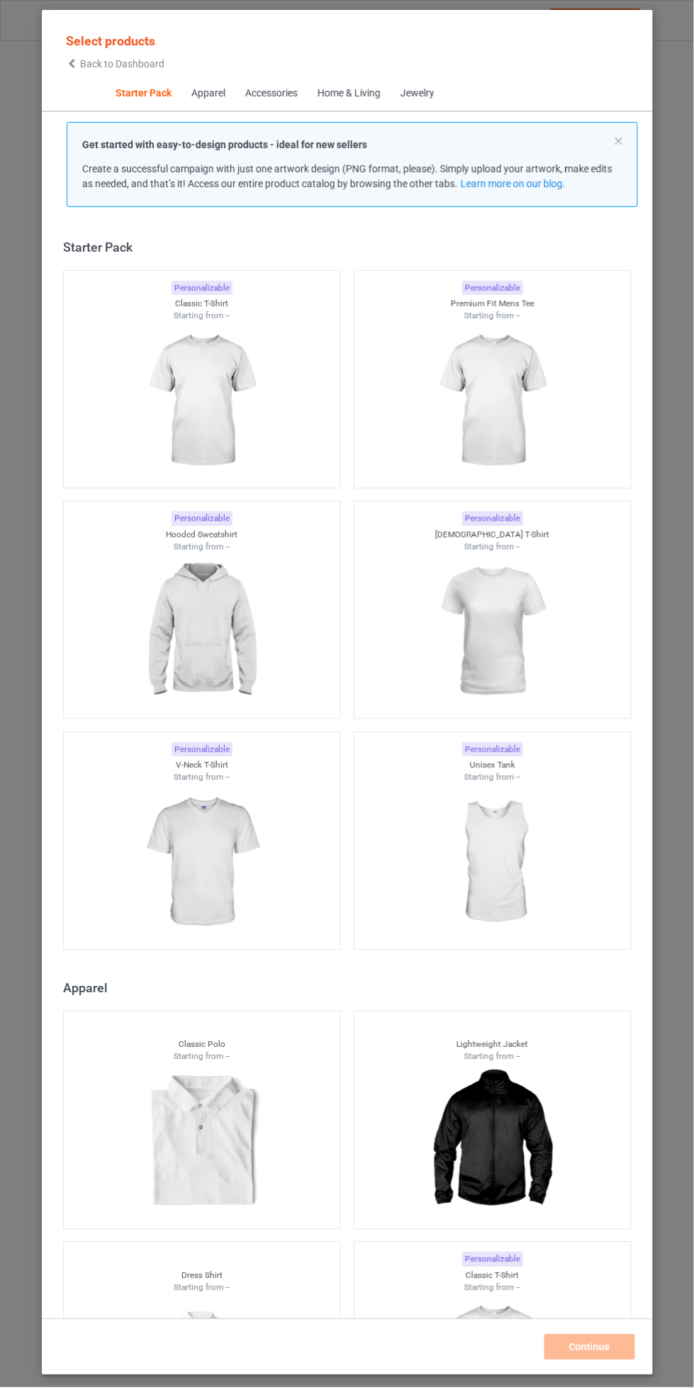
scroll to position [18, 0]
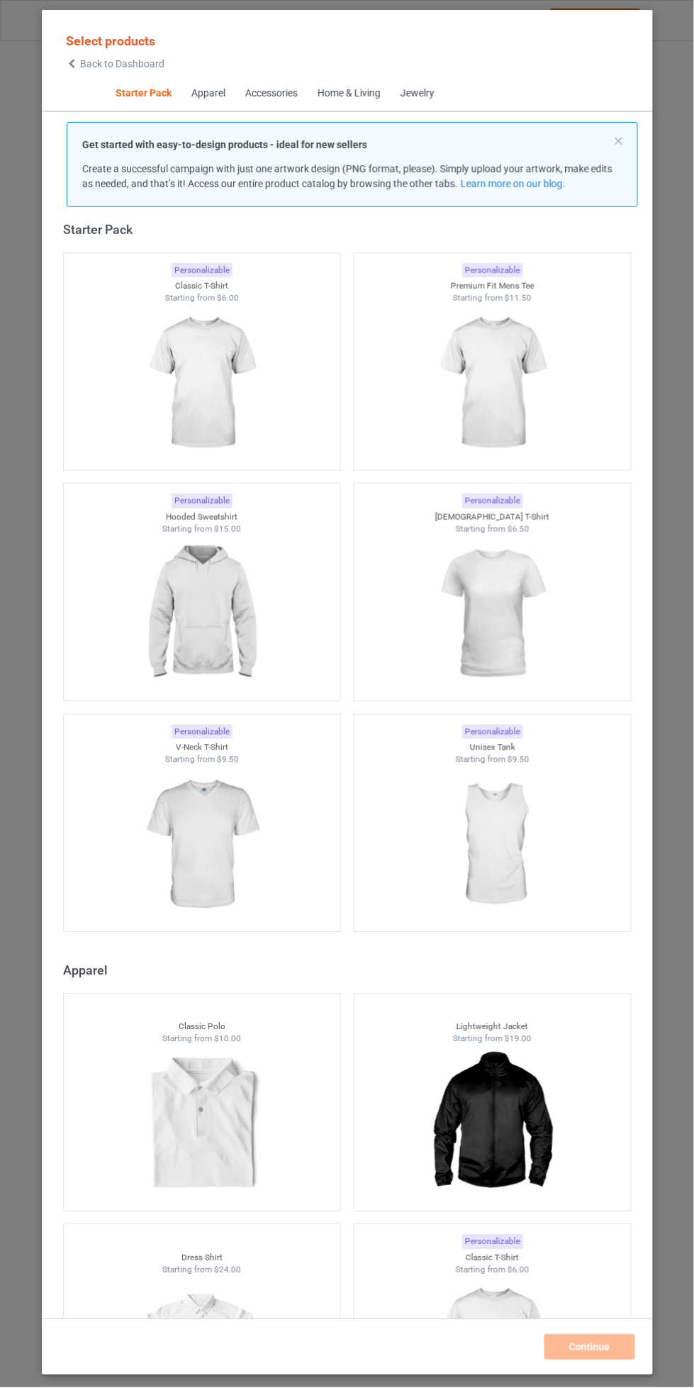
click at [209, 339] on img at bounding box center [201, 383] width 127 height 159
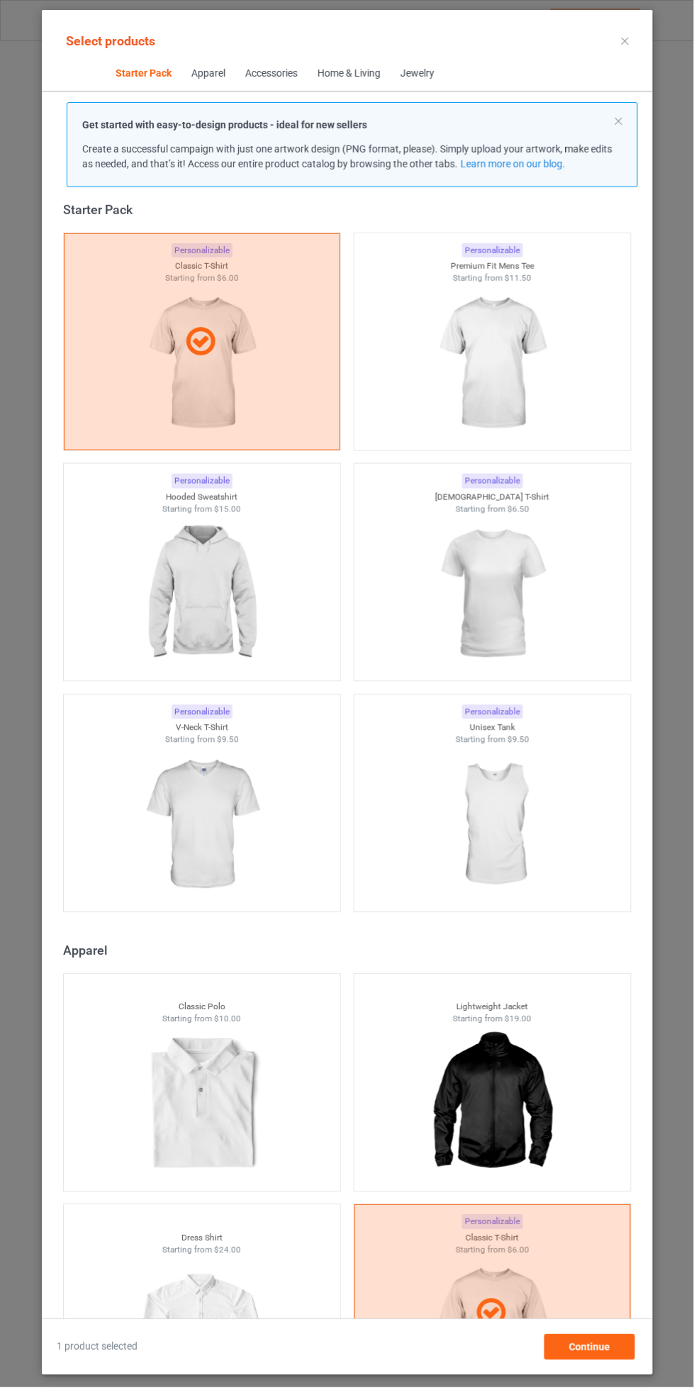
click at [625, 40] on icon at bounding box center [624, 41] width 7 height 7
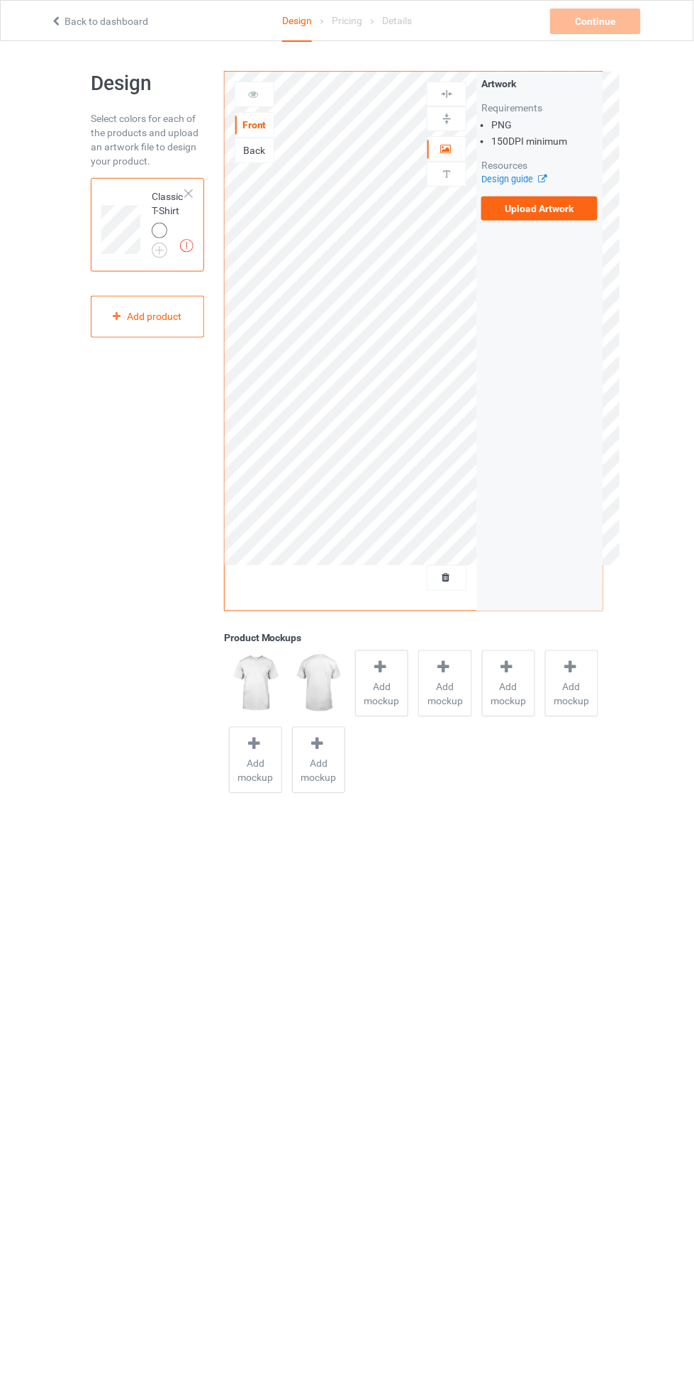
click at [514, 207] on label "Upload Artwork" at bounding box center [540, 208] width 116 height 24
click at [0, 0] on input "Upload Artwork" at bounding box center [0, 0] width 0 height 0
click at [0, 0] on img at bounding box center [0, 0] width 0 height 0
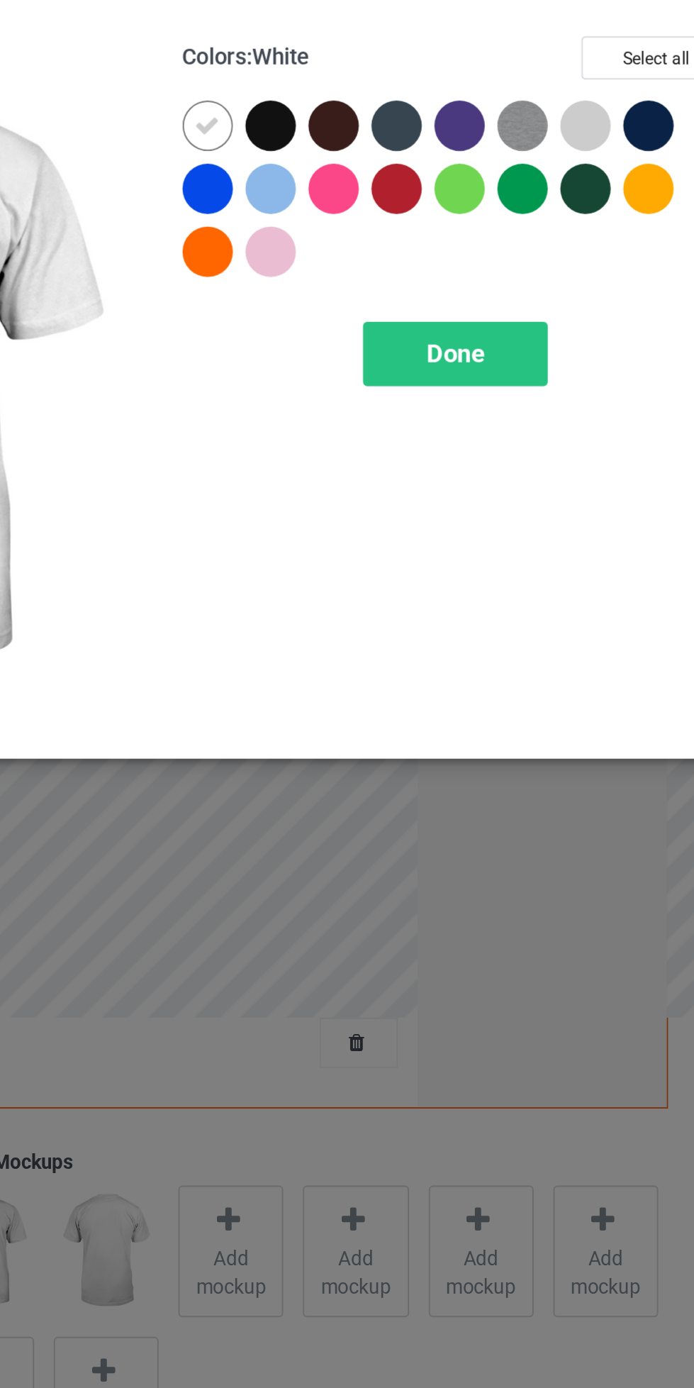
click at [408, 126] on div at bounding box center [405, 117] width 32 height 32
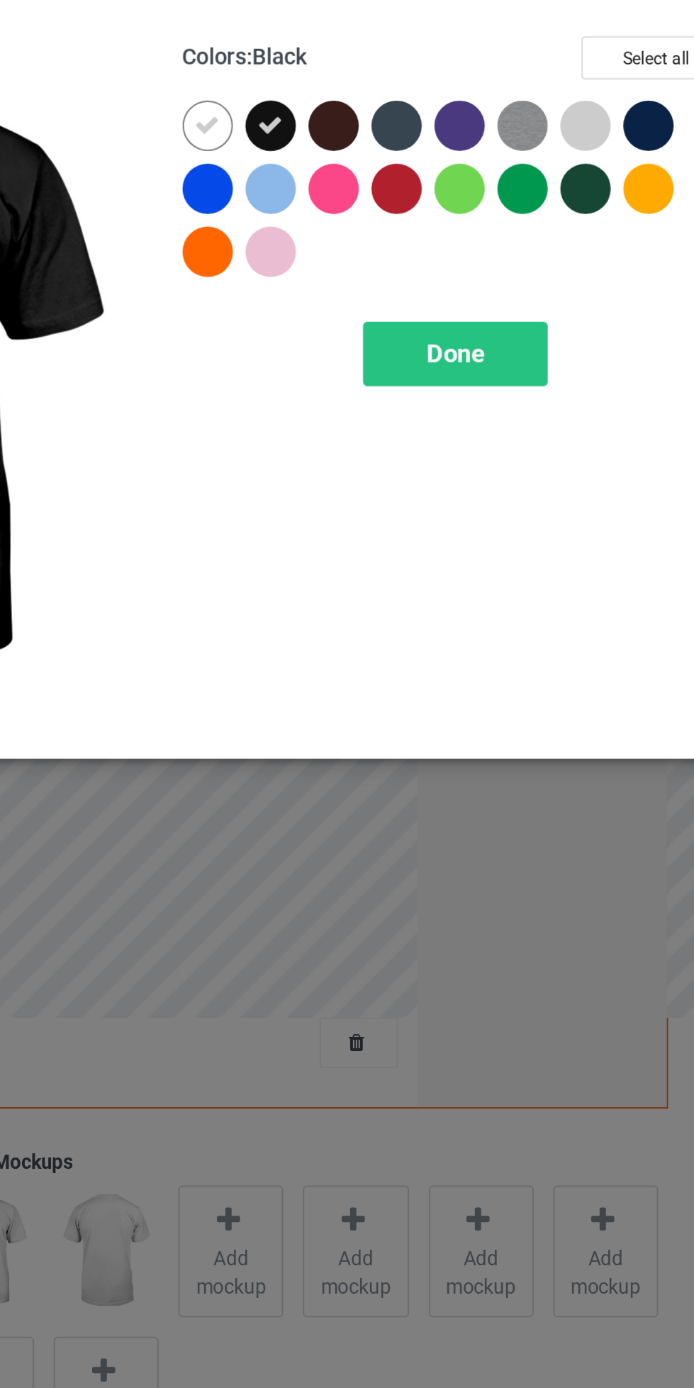
click at [367, 115] on icon at bounding box center [369, 113] width 13 height 13
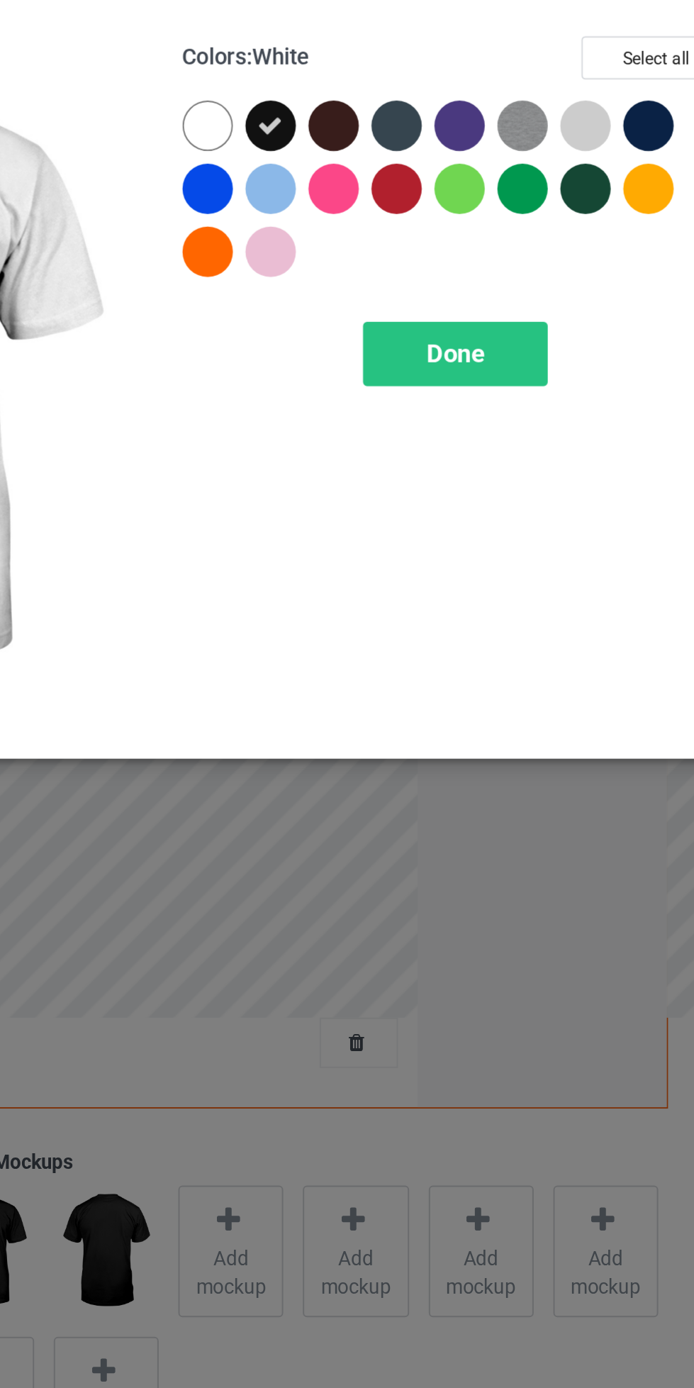
click at [592, 111] on div at bounding box center [593, 114] width 26 height 26
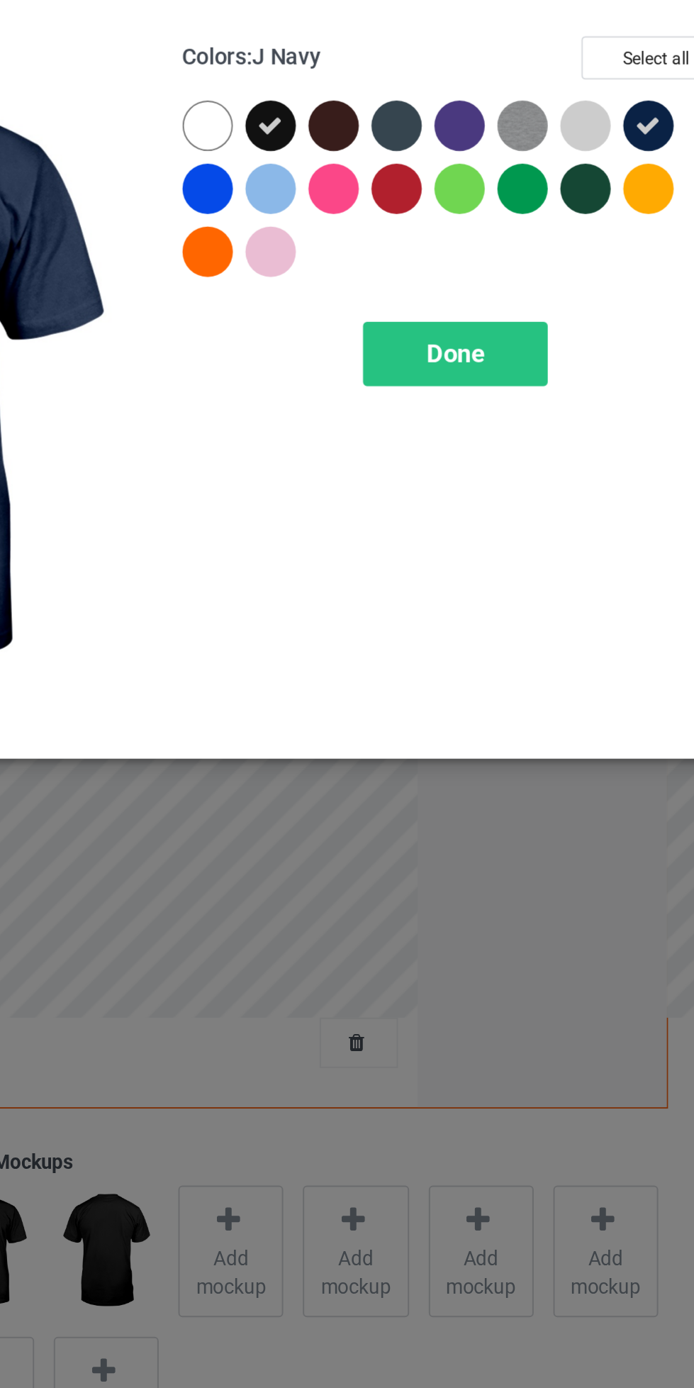
click at [469, 119] on div at bounding box center [466, 114] width 26 height 26
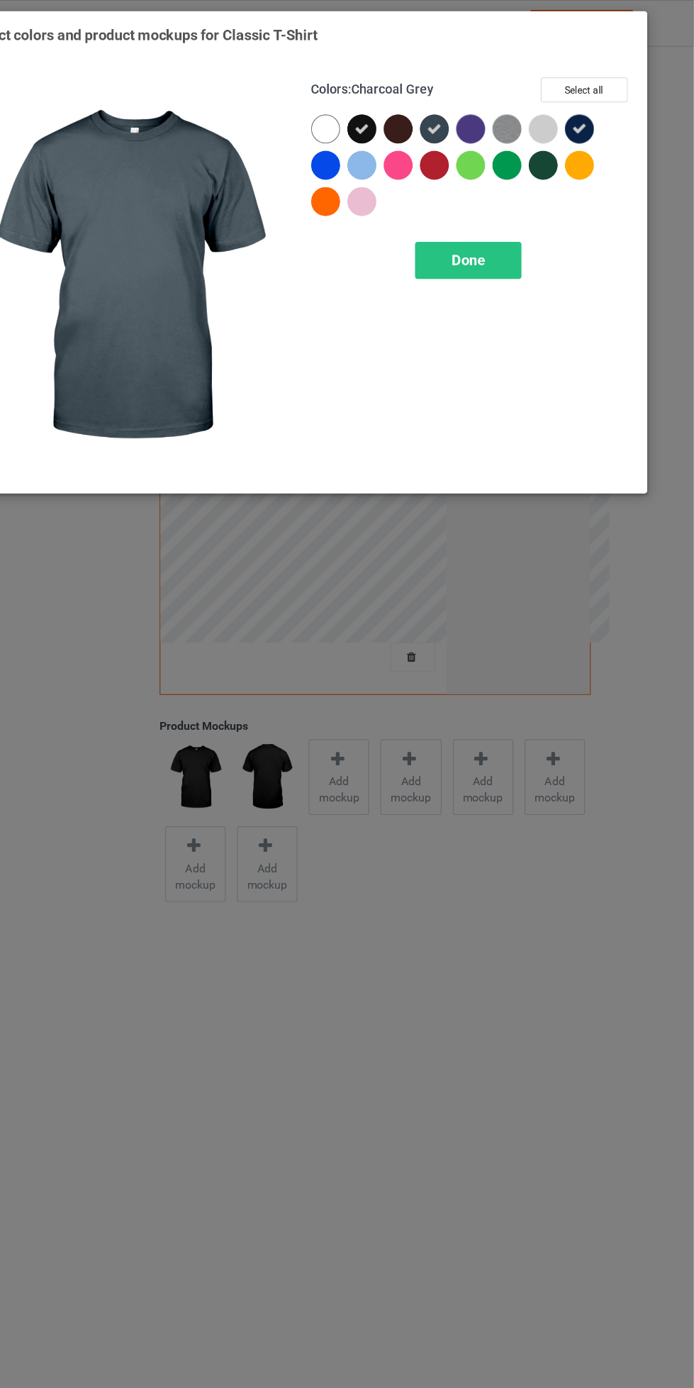
click at [475, 232] on div "Done" at bounding box center [496, 229] width 94 height 33
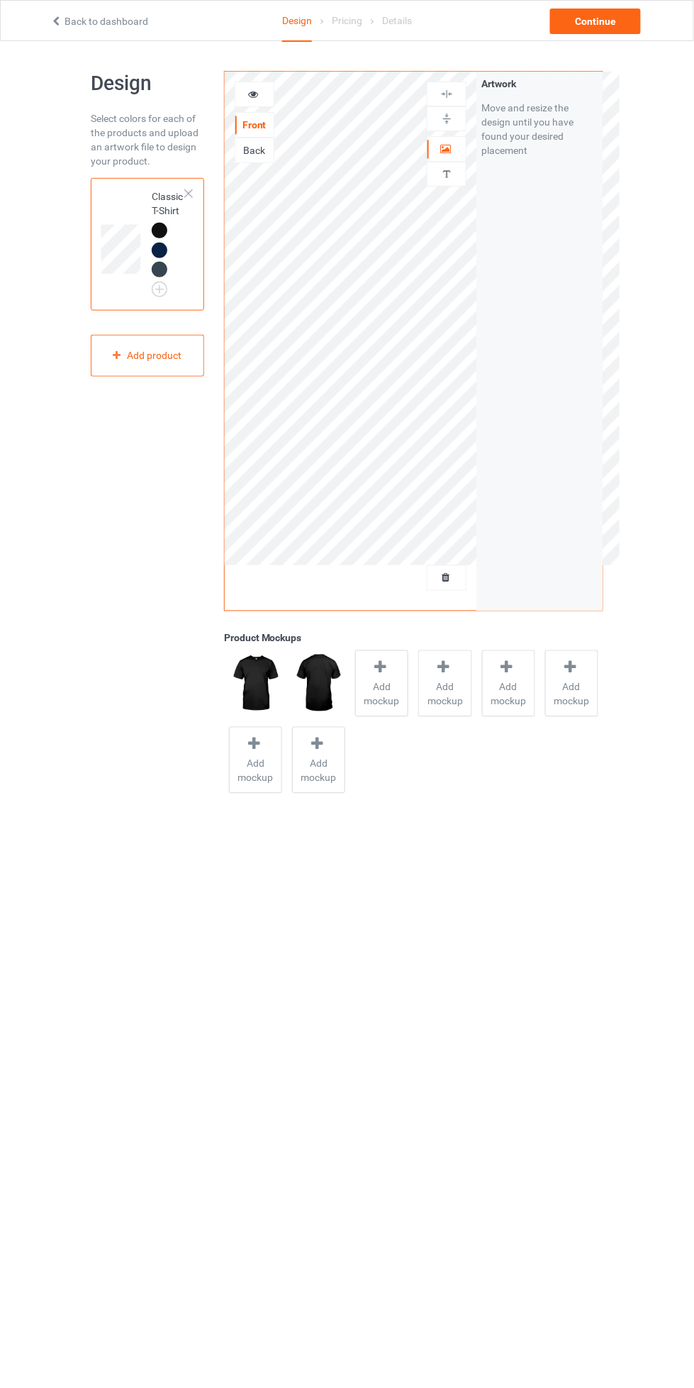
click at [155, 231] on div at bounding box center [160, 231] width 16 height 16
click at [250, 152] on div "Back" at bounding box center [254, 150] width 38 height 14
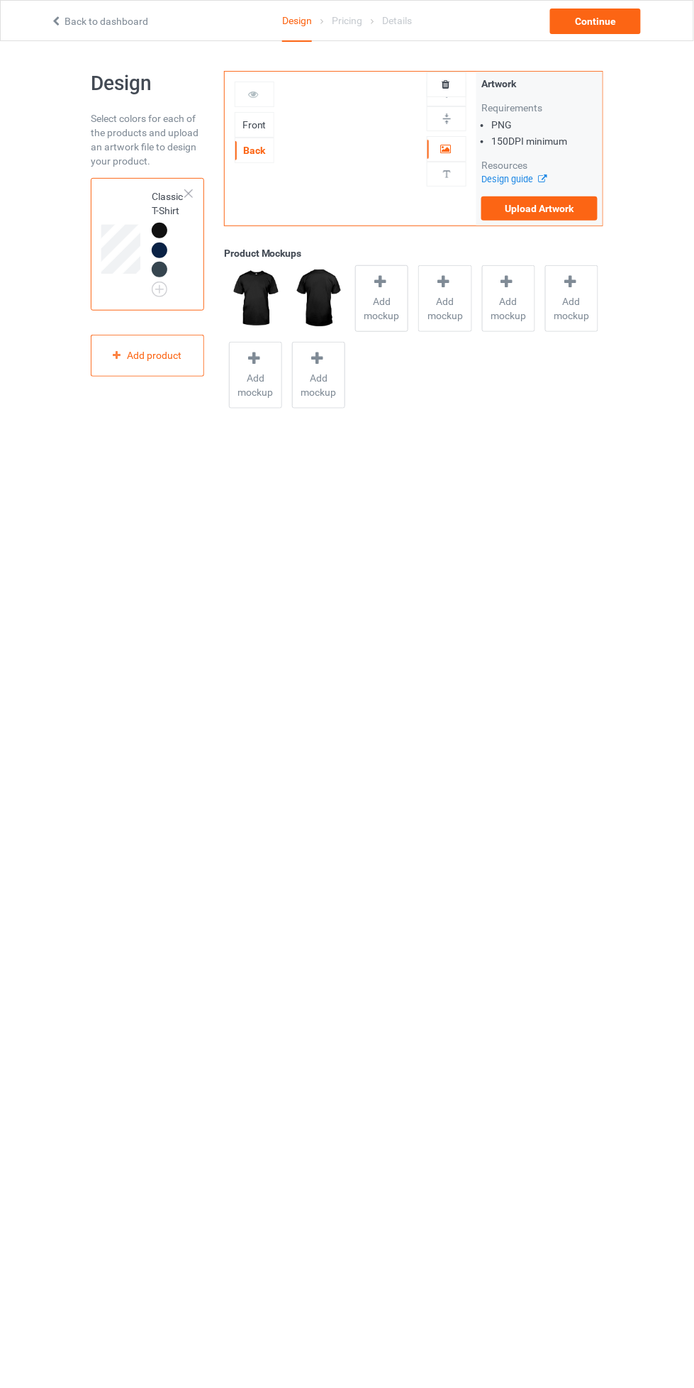
click at [253, 121] on div "Front" at bounding box center [254, 125] width 38 height 14
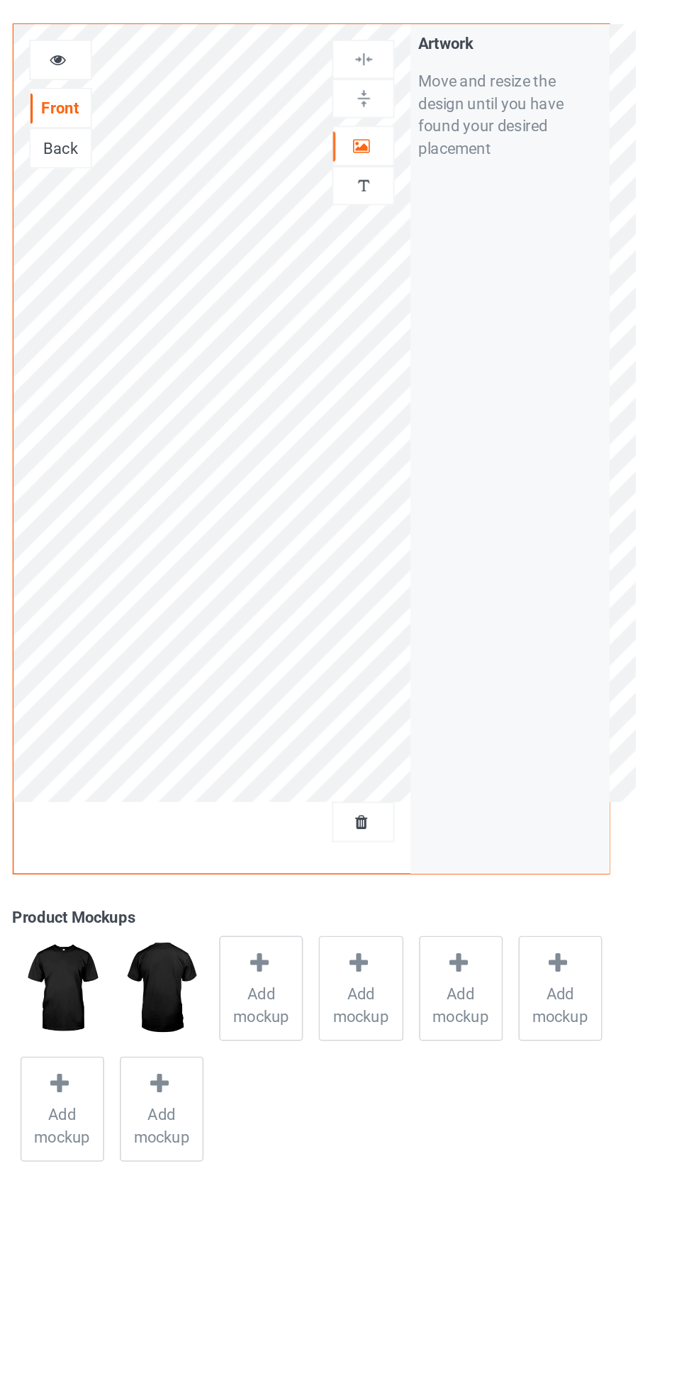
click at [442, 178] on img at bounding box center [446, 173] width 13 height 13
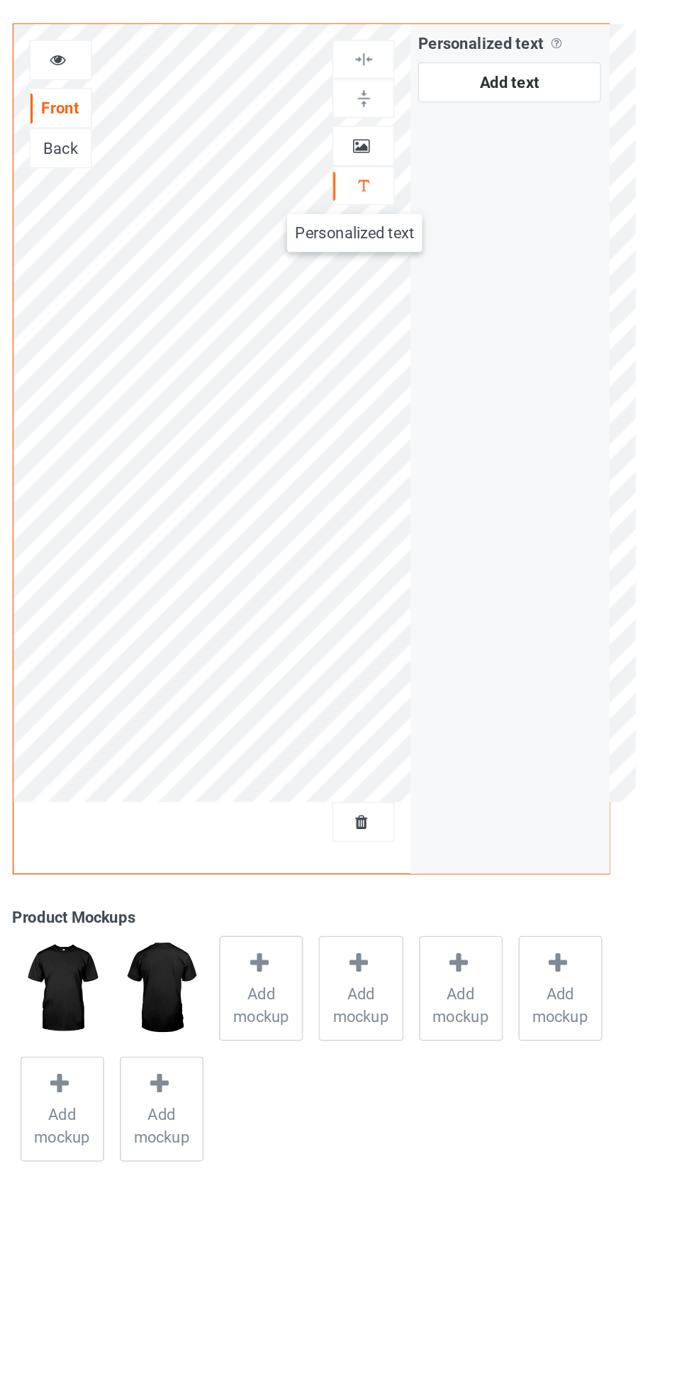
click at [438, 144] on div at bounding box center [447, 149] width 38 height 14
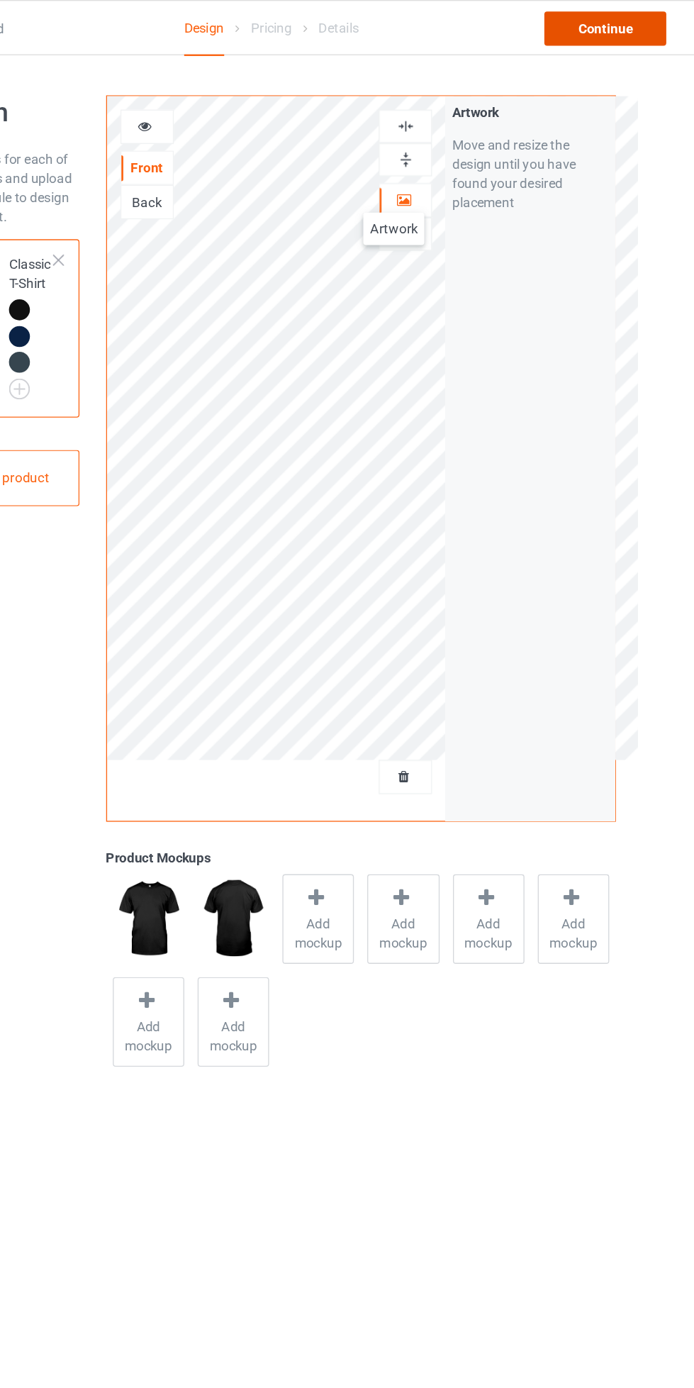
click at [593, 20] on div "Continue" at bounding box center [595, 22] width 91 height 26
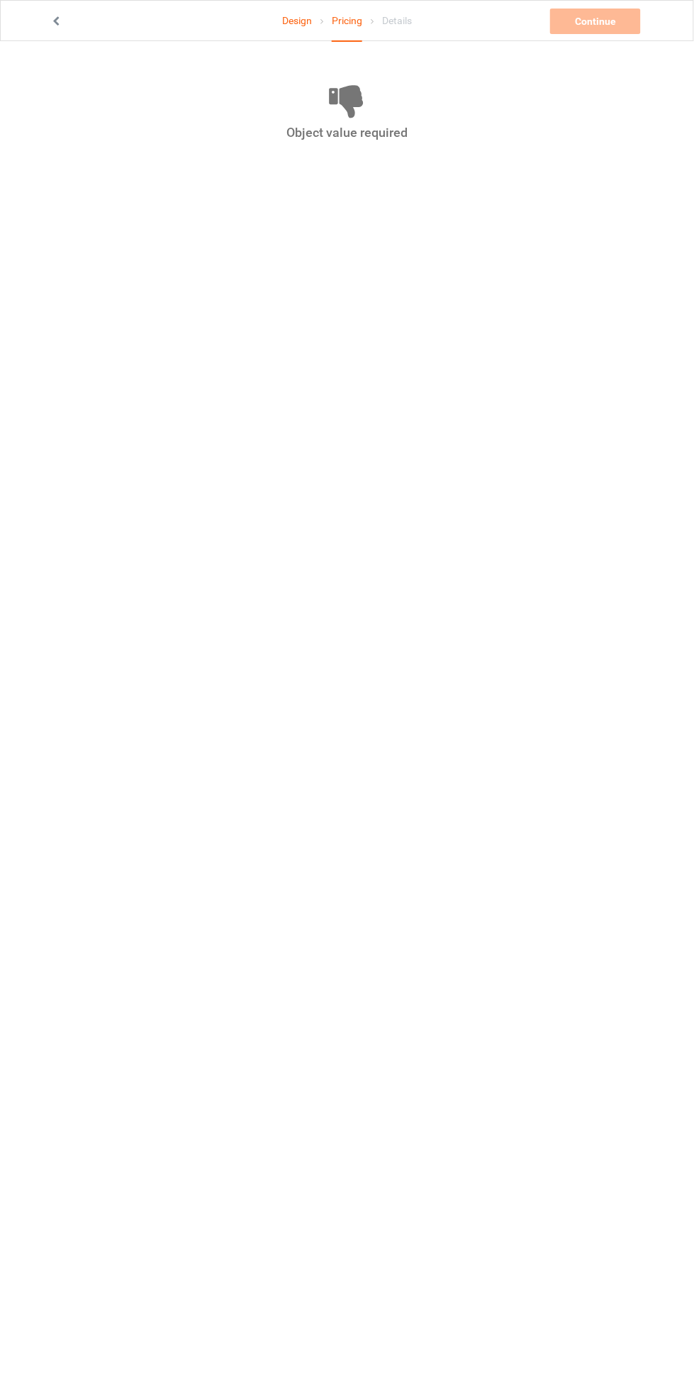
click at [296, 33] on link "Design" at bounding box center [297, 21] width 30 height 40
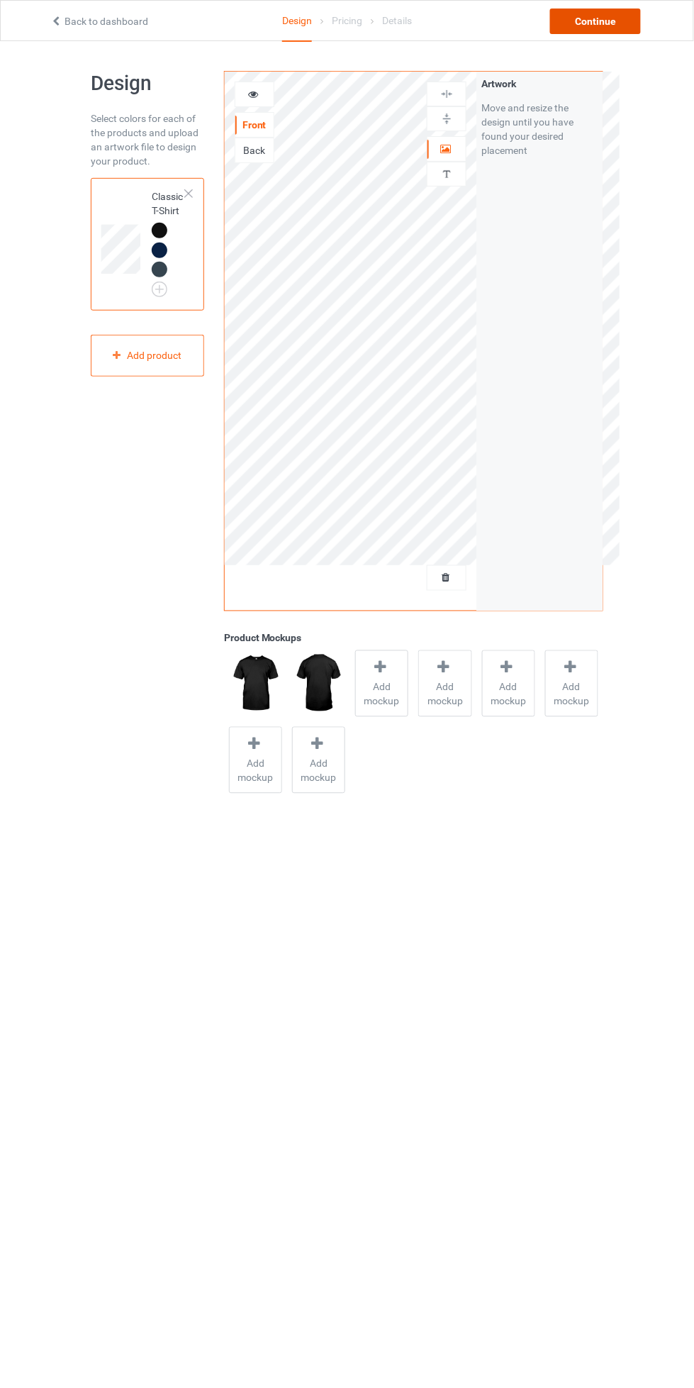
click at [621, 22] on div "Continue" at bounding box center [595, 22] width 91 height 26
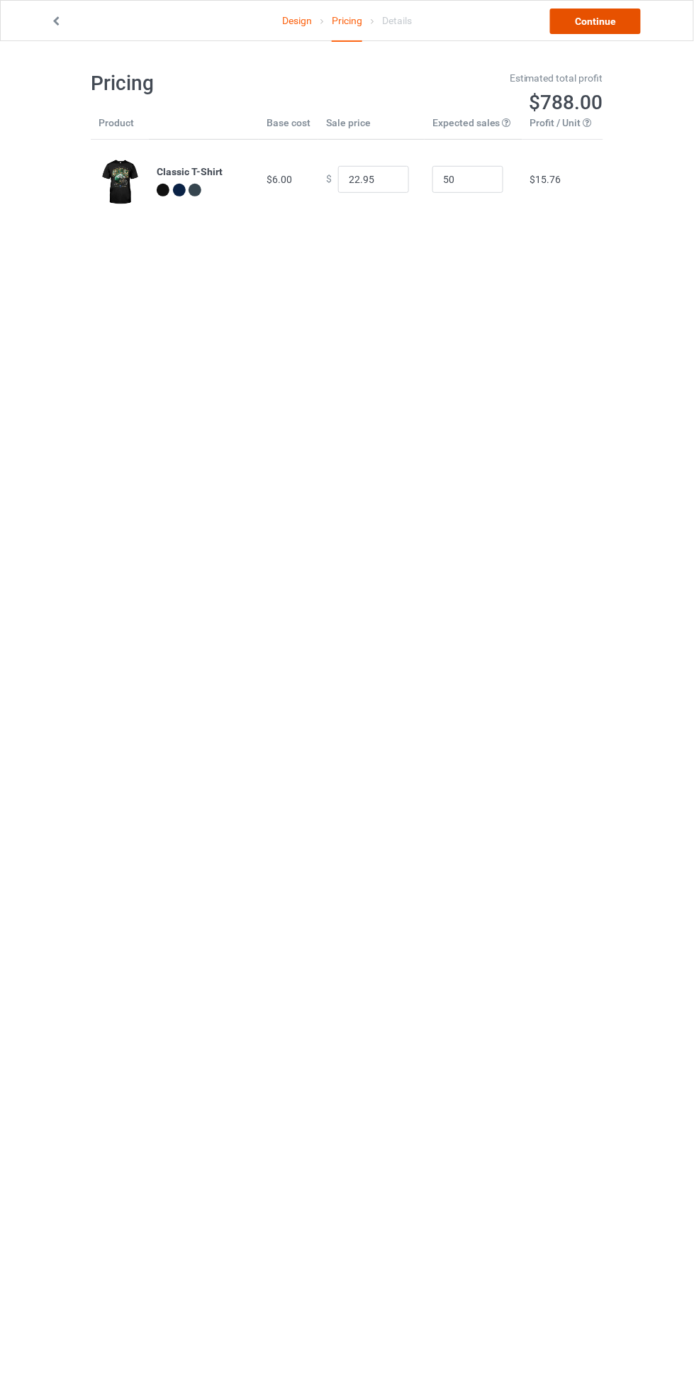
click at [594, 22] on link "Continue" at bounding box center [595, 22] width 91 height 26
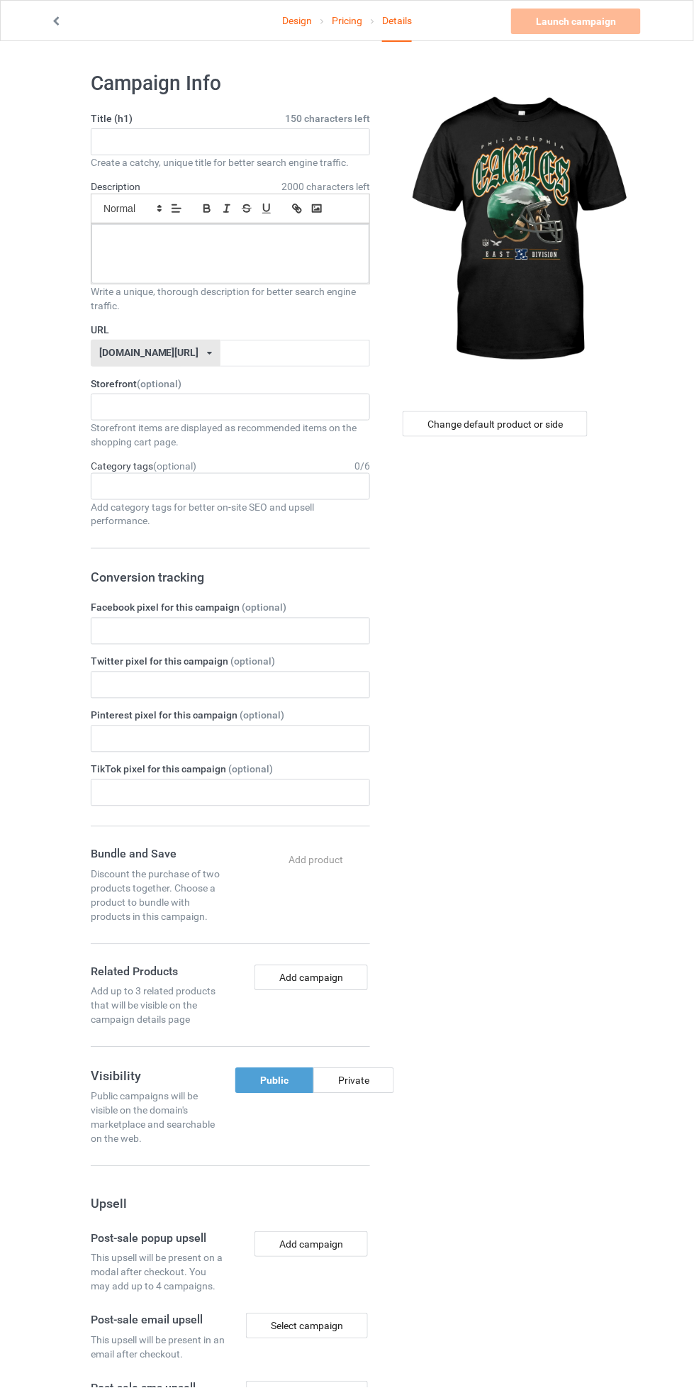
click at [104, 118] on label "Title (h1) 150 characters left" at bounding box center [230, 118] width 279 height 14
click at [113, 139] on input "text" at bounding box center [230, 141] width 279 height 27
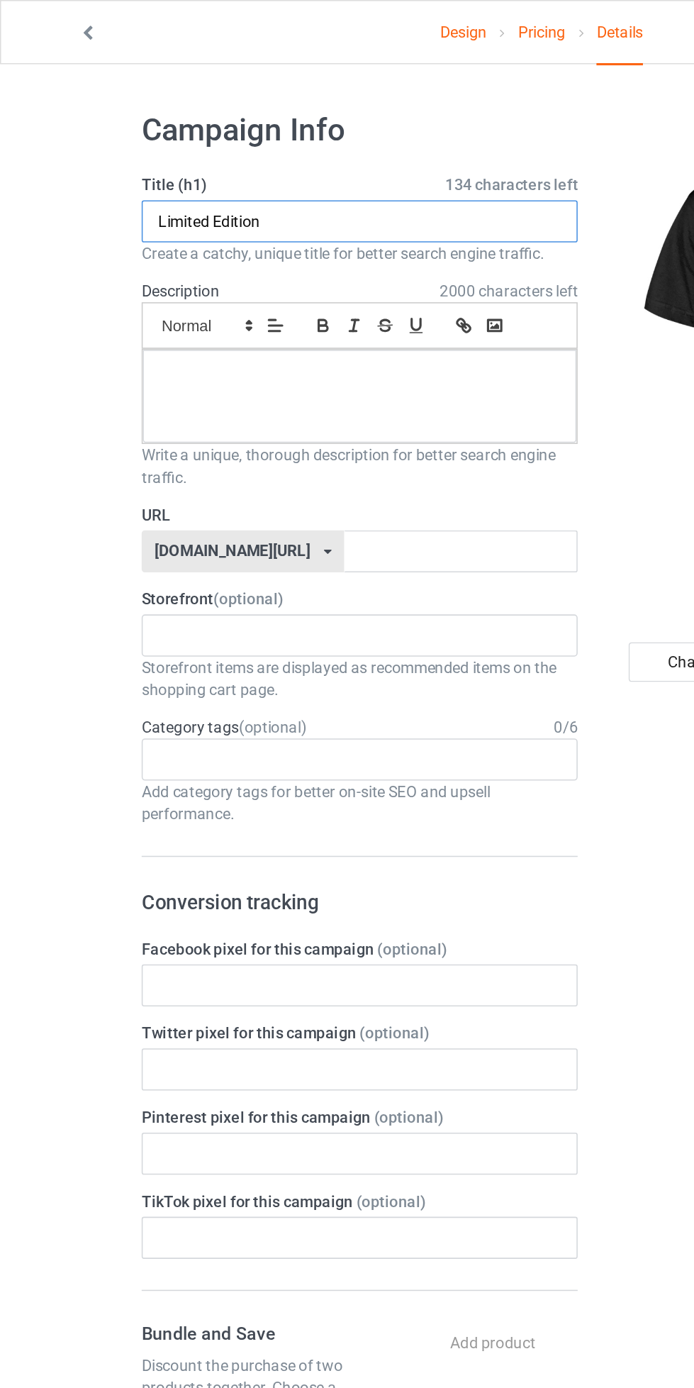
type input "Limited Edition"
click at [138, 267] on div at bounding box center [230, 254] width 278 height 60
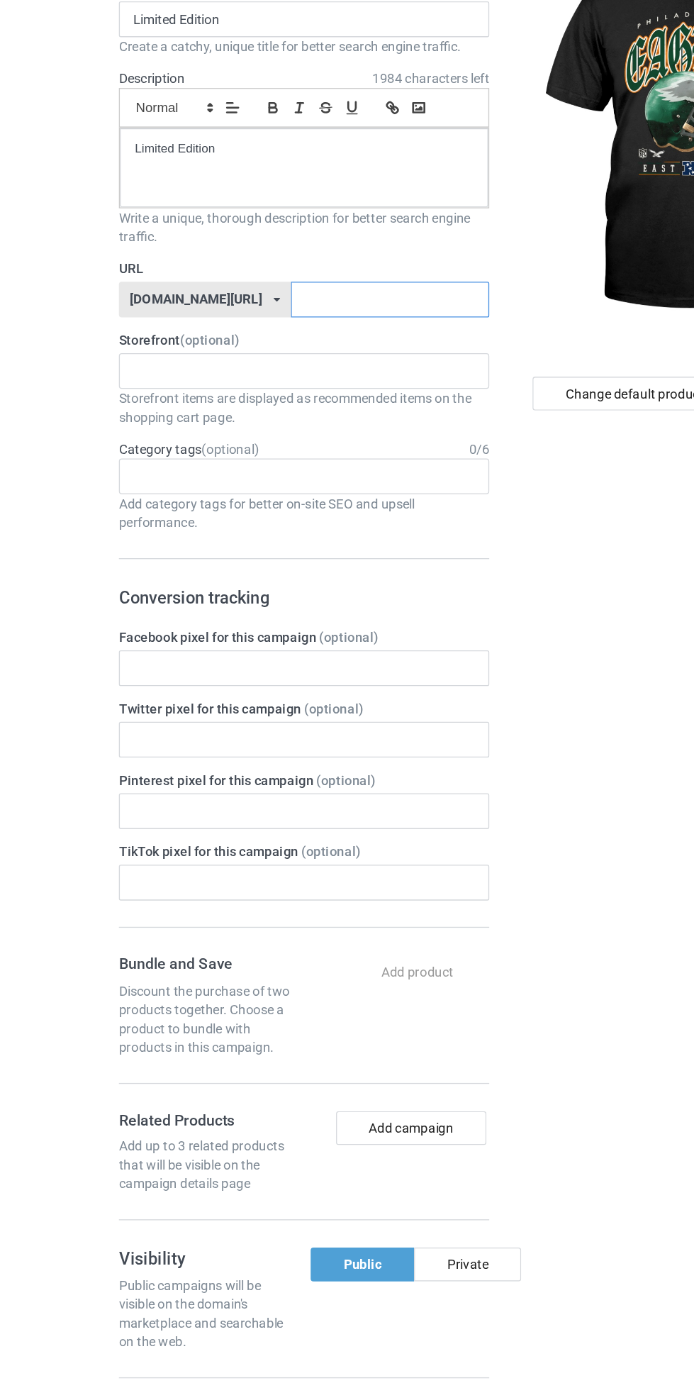
click at [221, 356] on input "text" at bounding box center [296, 353] width 150 height 27
type input "VgYLtZ"
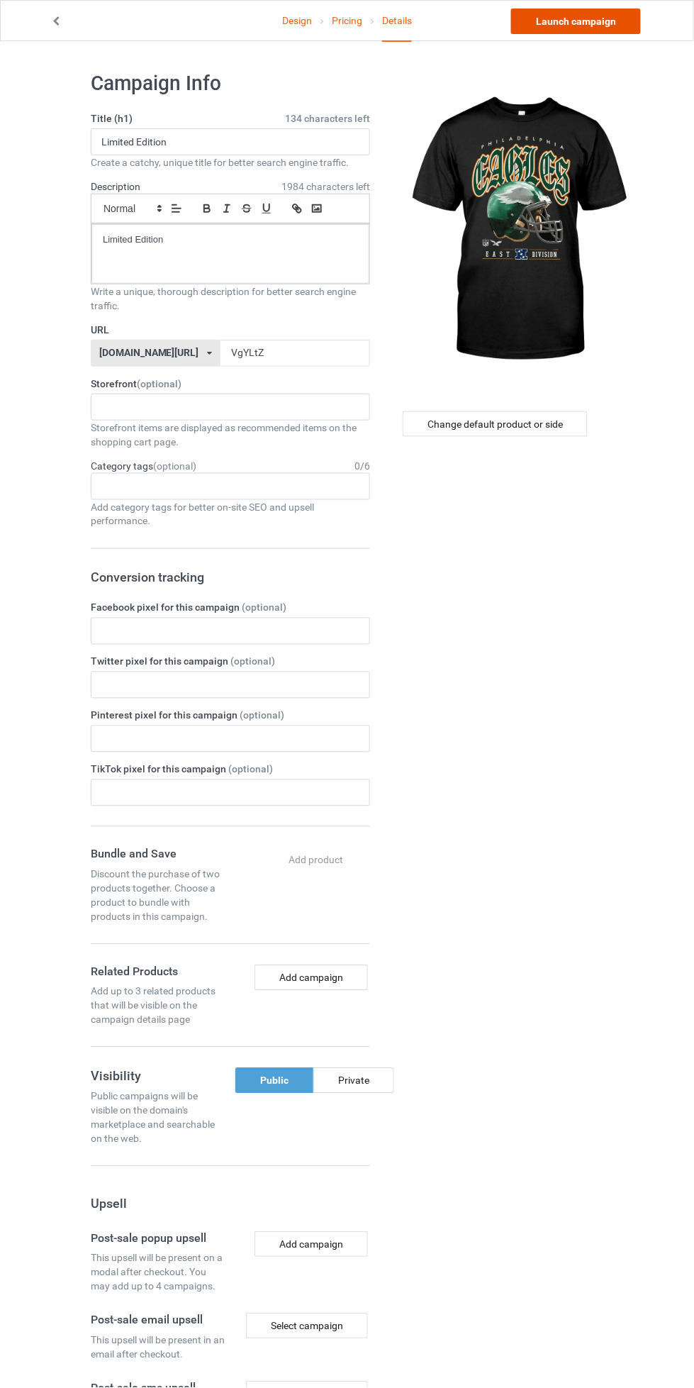
click at [600, 19] on link "Launch campaign" at bounding box center [576, 22] width 130 height 26
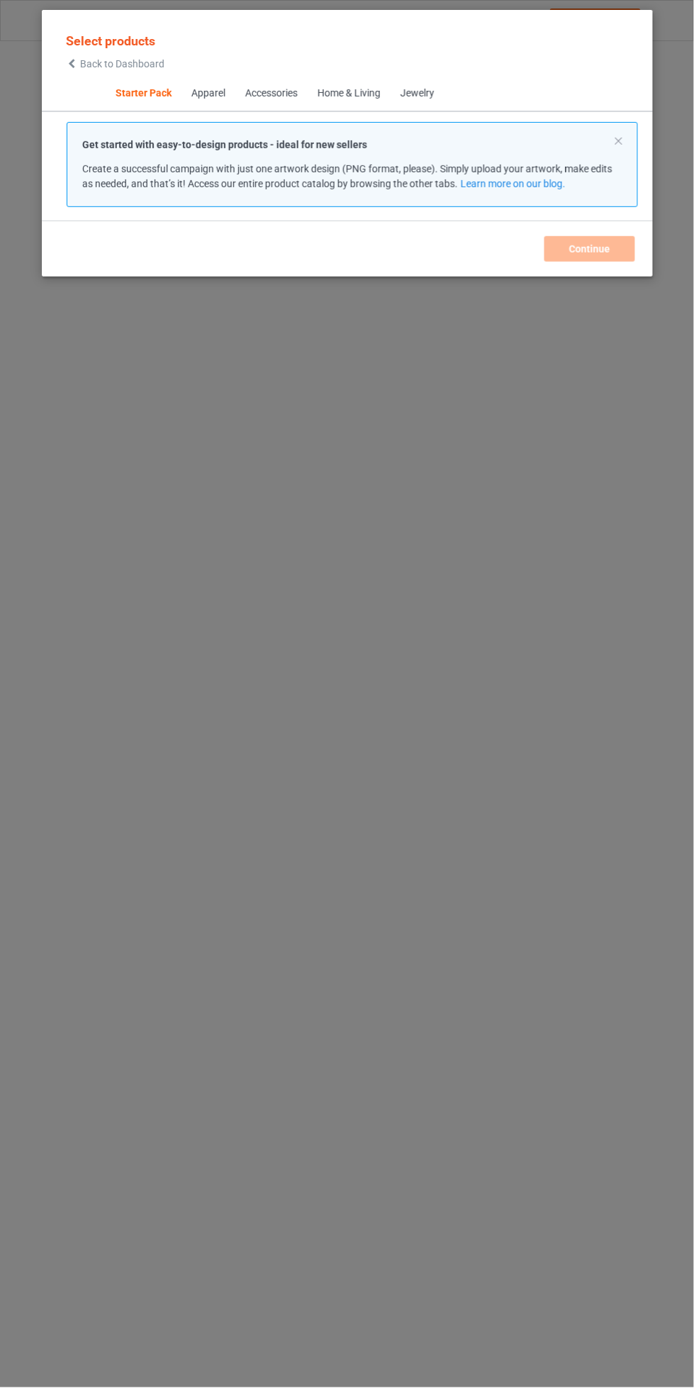
scroll to position [18, 0]
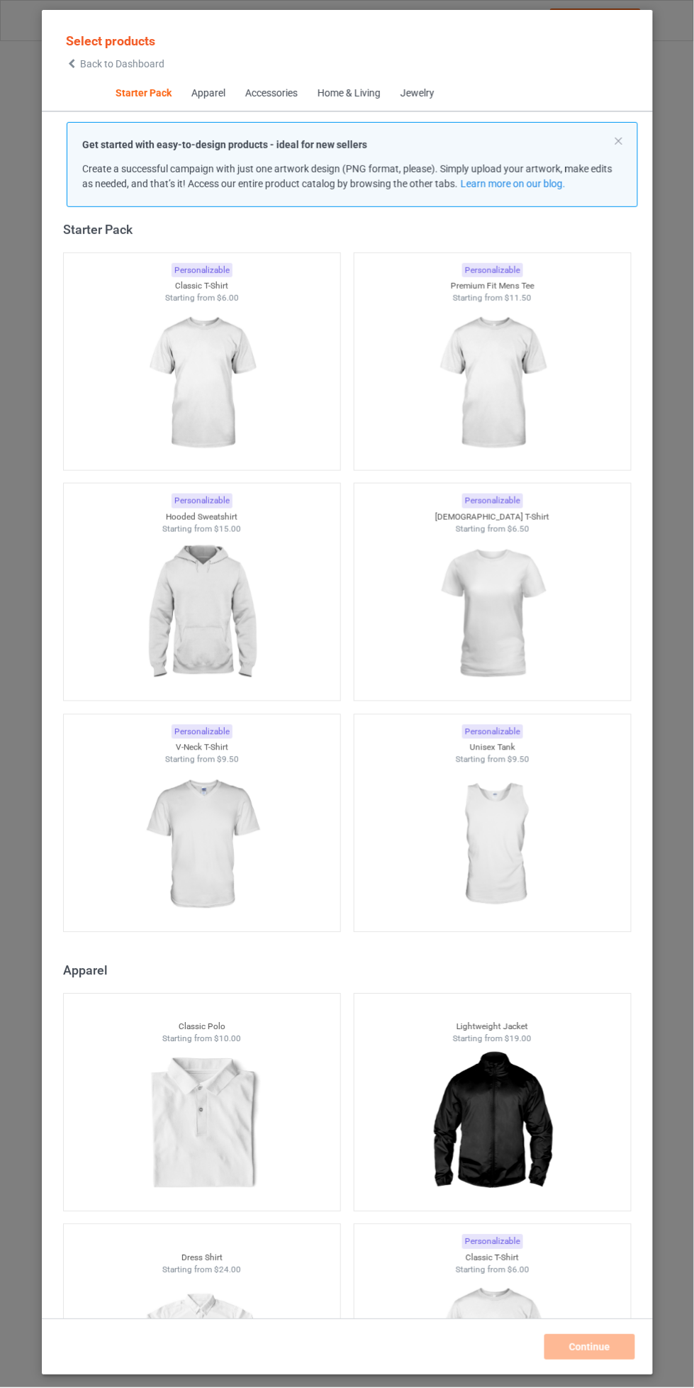
click at [213, 363] on img at bounding box center [201, 383] width 127 height 159
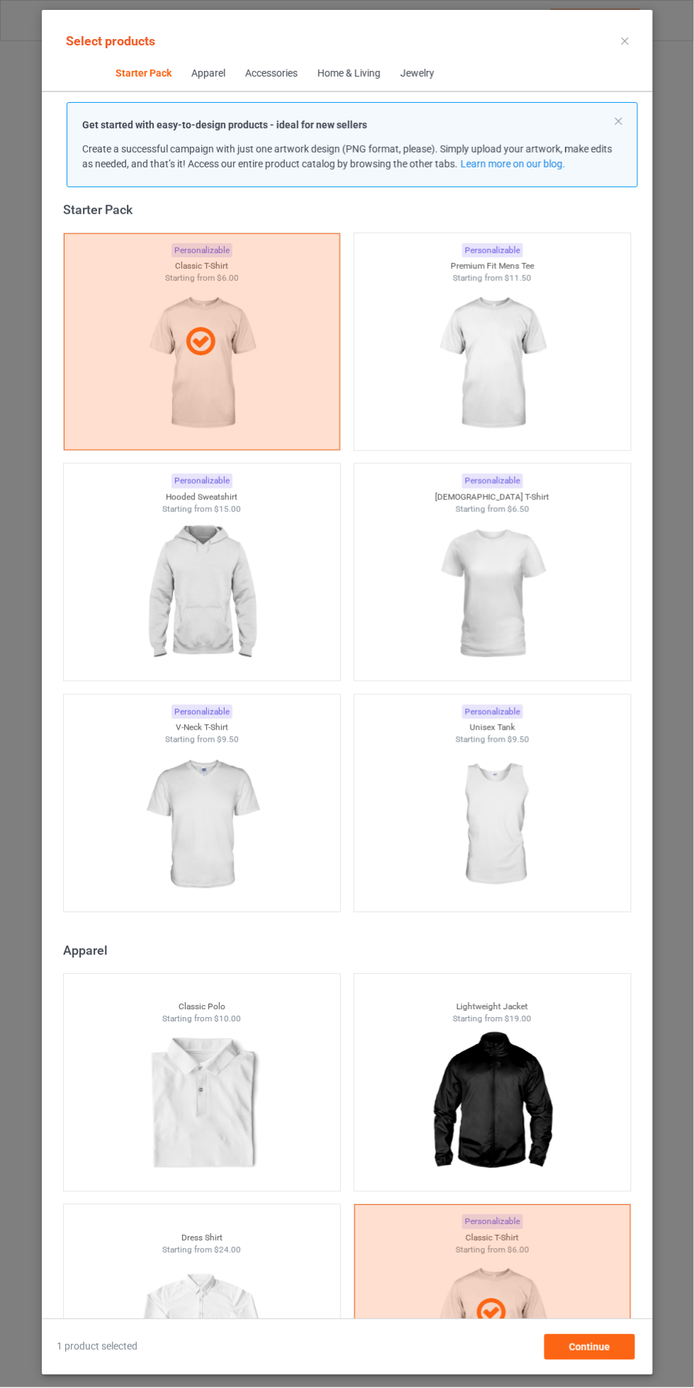
click at [625, 40] on icon at bounding box center [624, 41] width 7 height 7
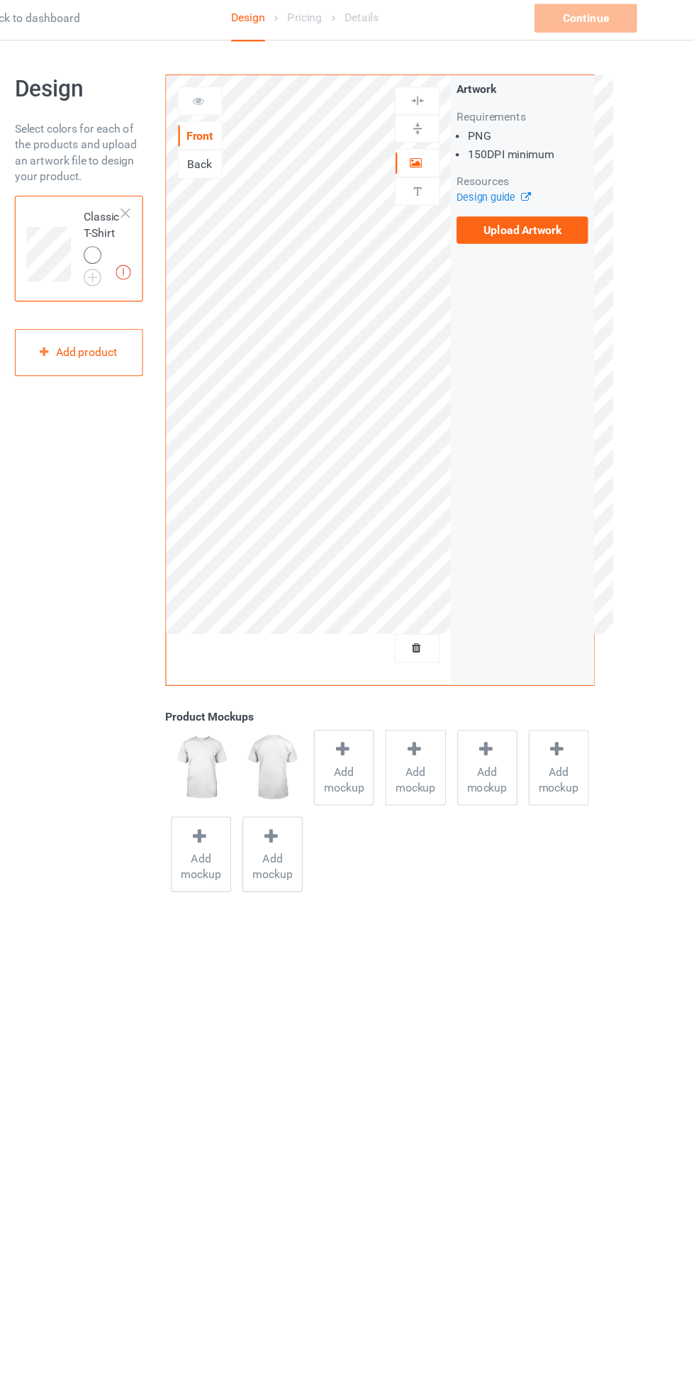
click at [0, 0] on img at bounding box center [0, 0] width 0 height 0
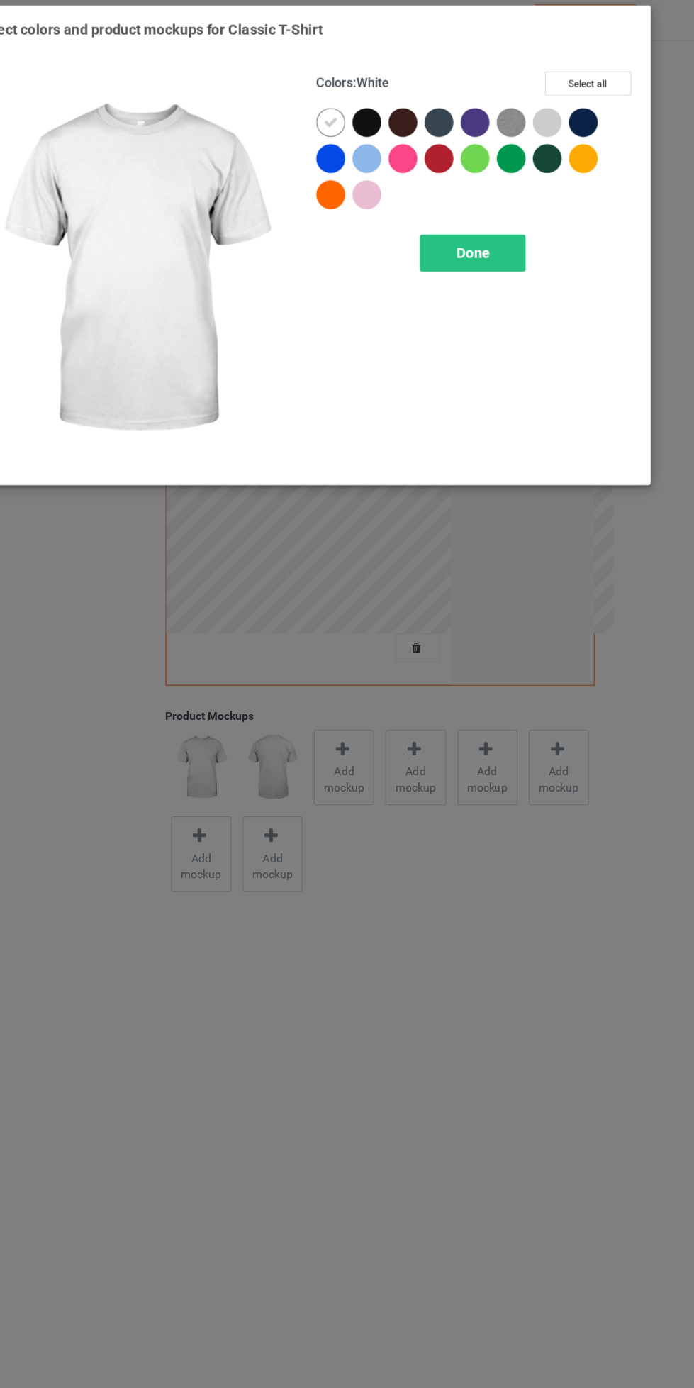
click at [481, 229] on div "Done" at bounding box center [496, 229] width 94 height 33
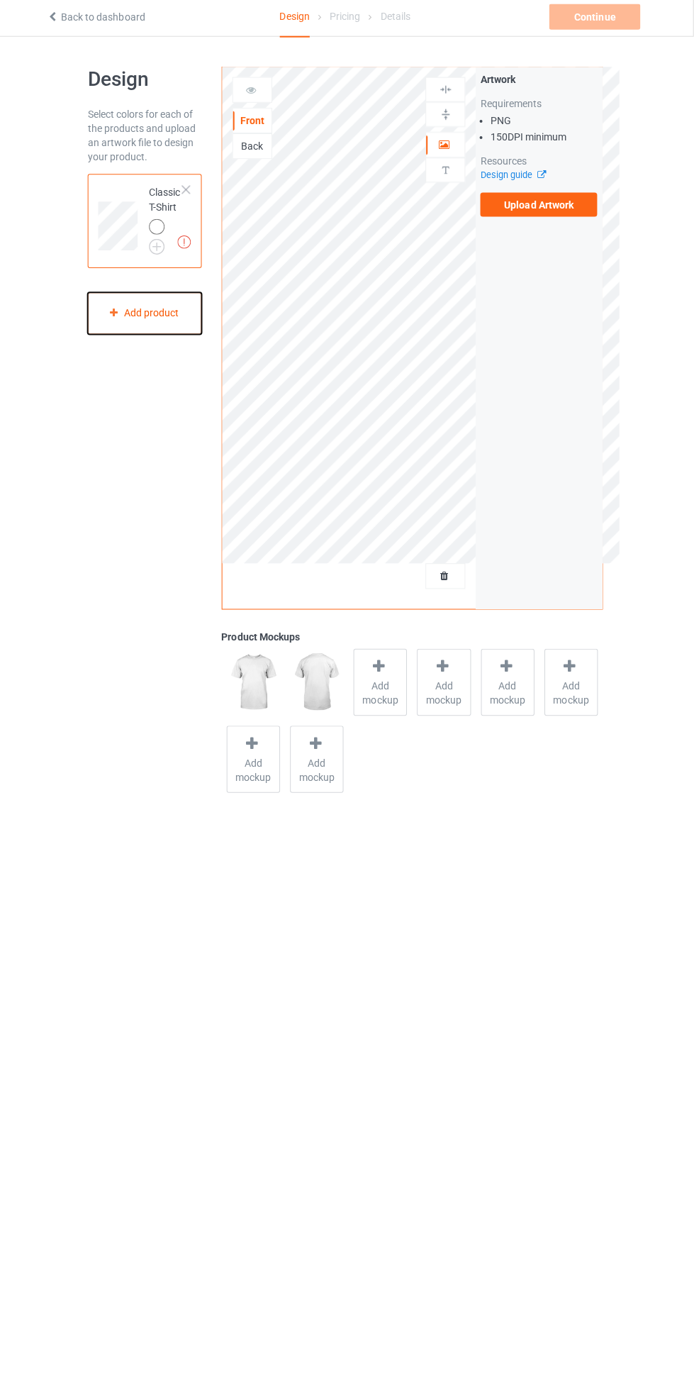
click at [140, 305] on div "Add product" at bounding box center [147, 317] width 113 height 42
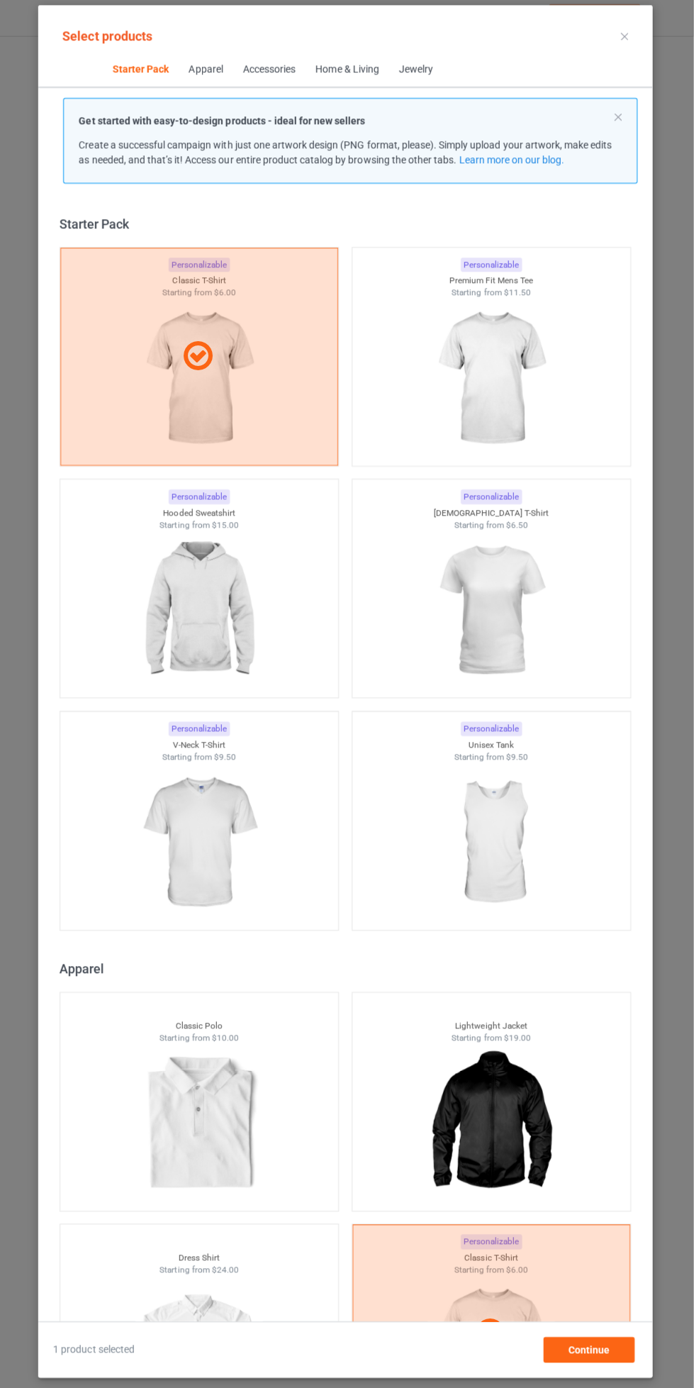
scroll to position [18, 0]
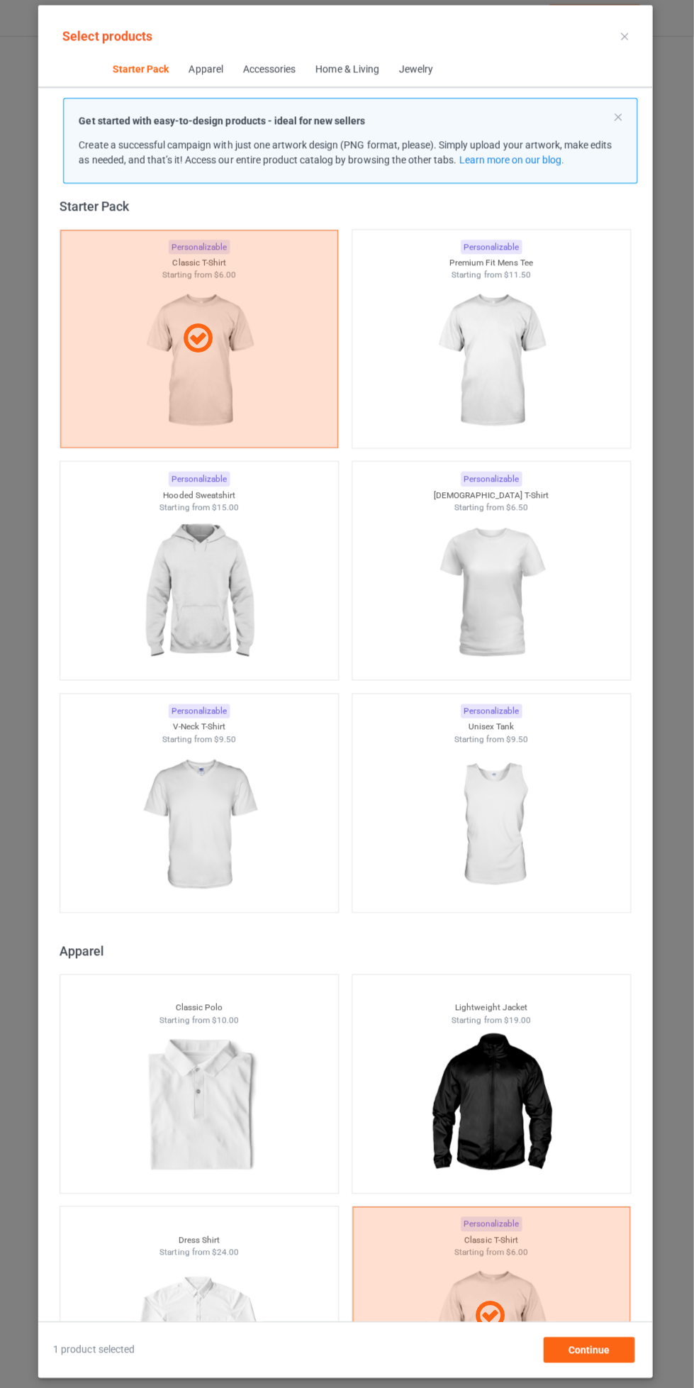
click at [553, 340] on img at bounding box center [492, 363] width 127 height 159
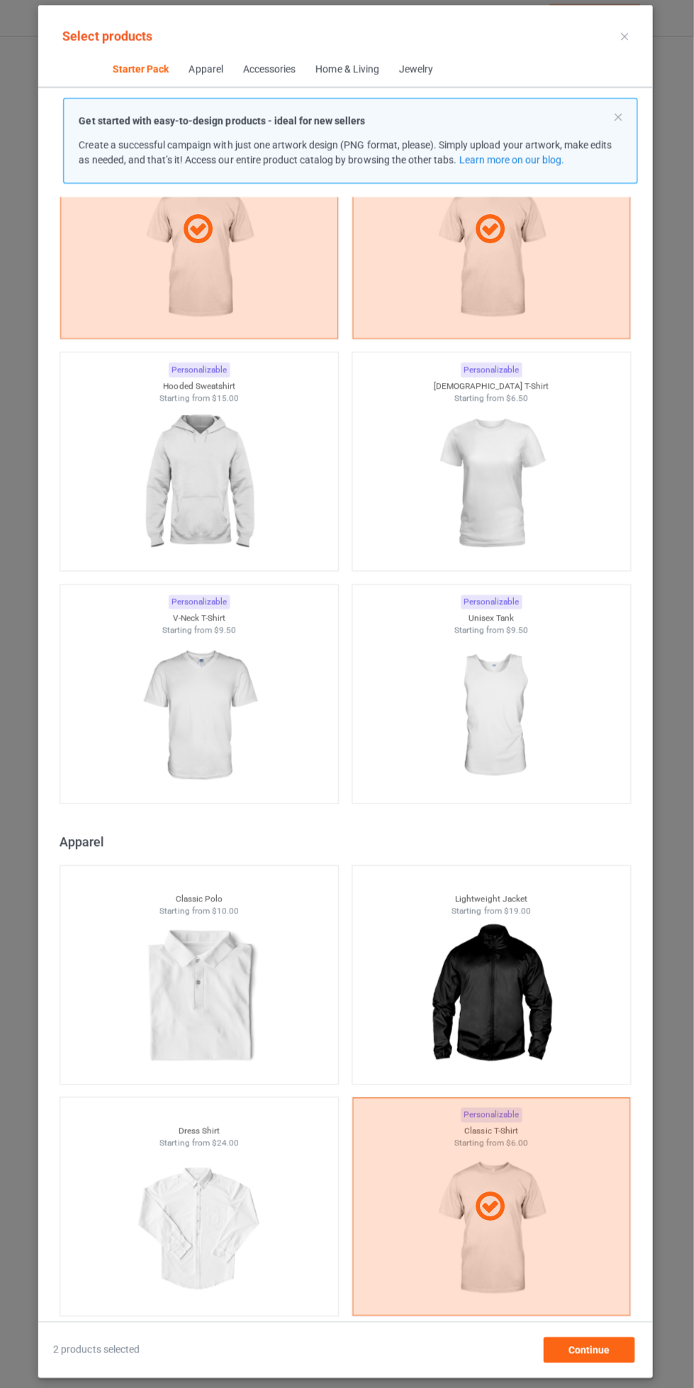
scroll to position [127, 0]
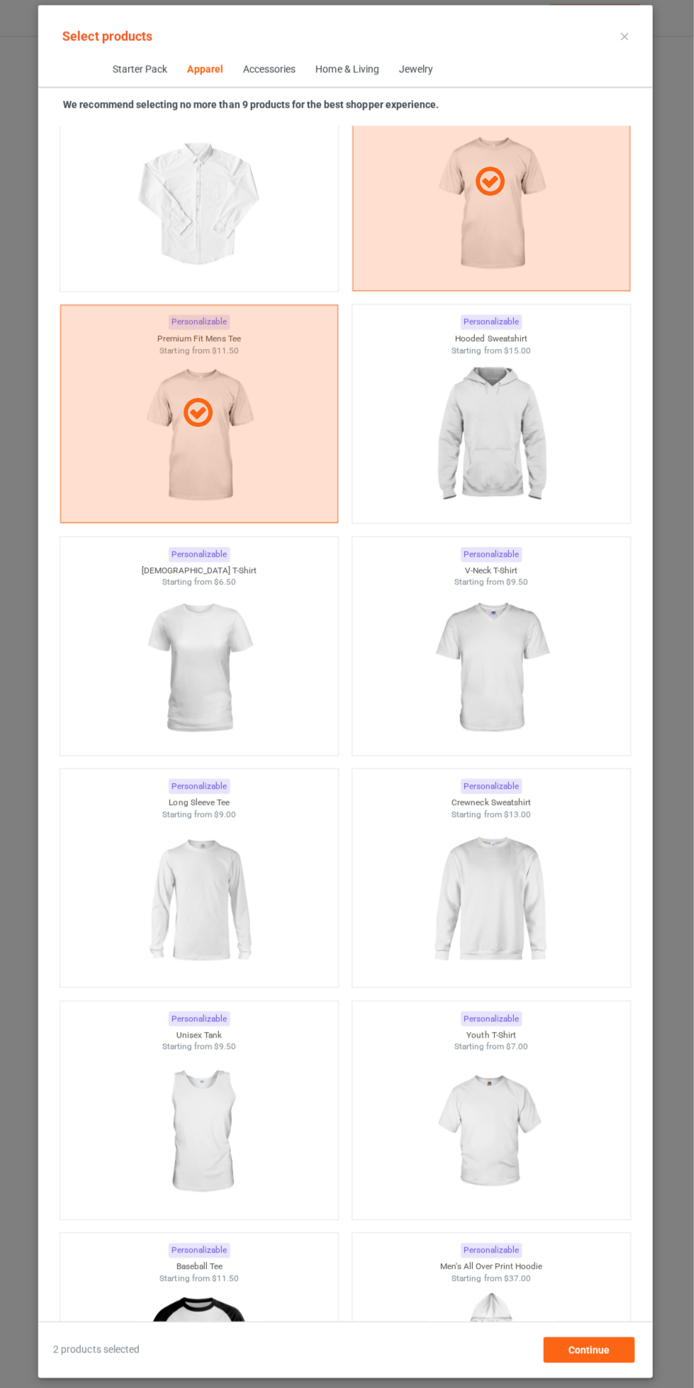
scroll to position [1077, 0]
click at [488, 884] on img at bounding box center [492, 897] width 127 height 159
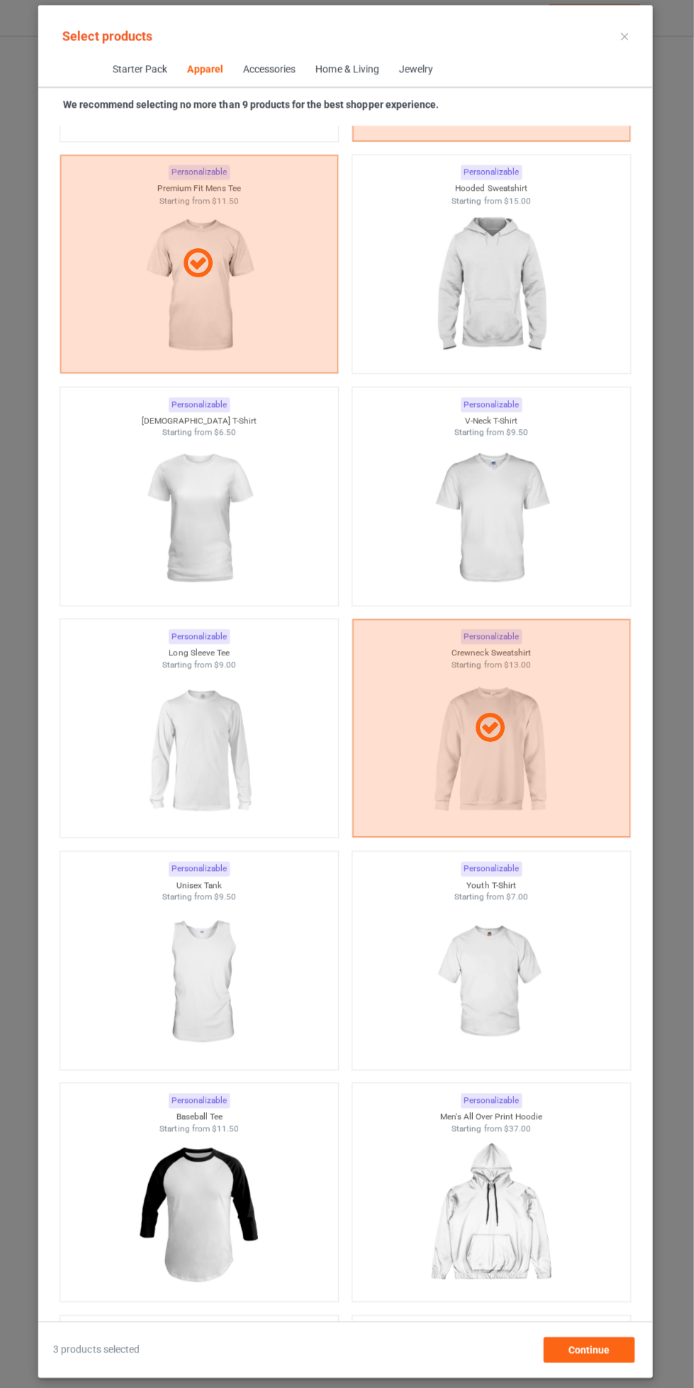
scroll to position [1211, 0]
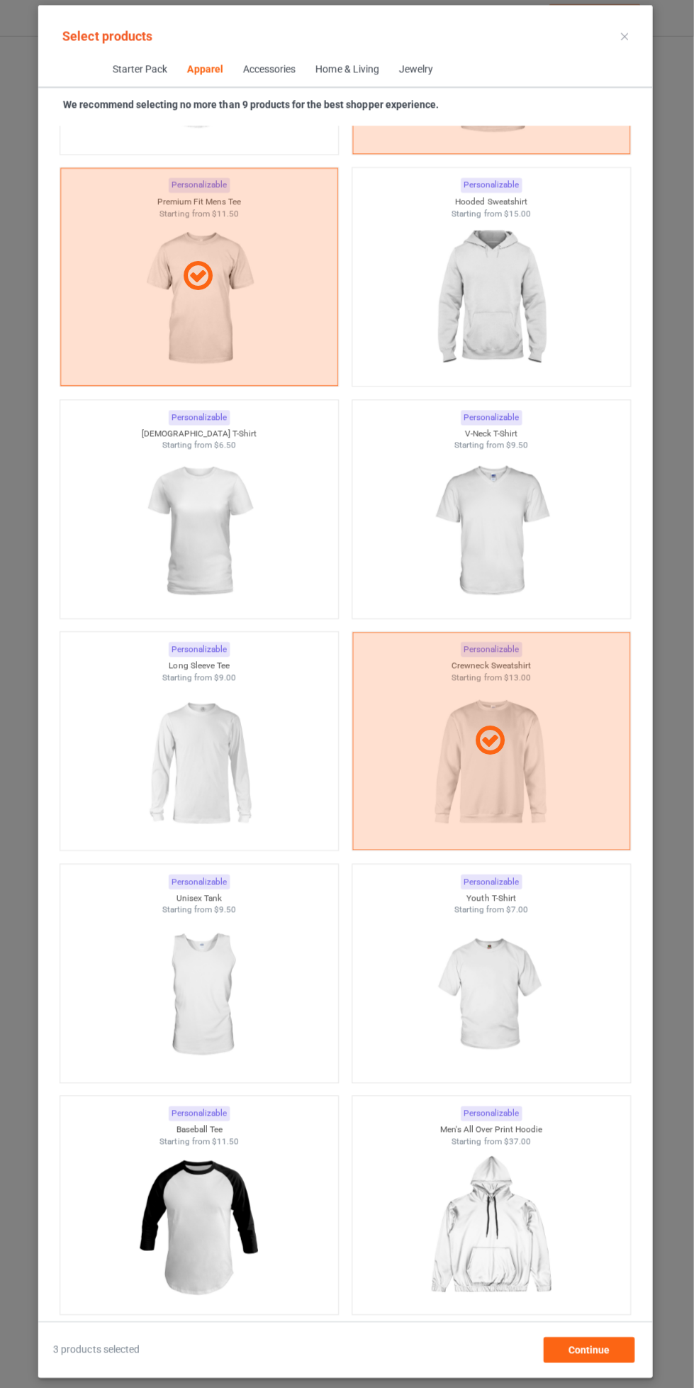
click at [219, 491] on img at bounding box center [201, 533] width 127 height 159
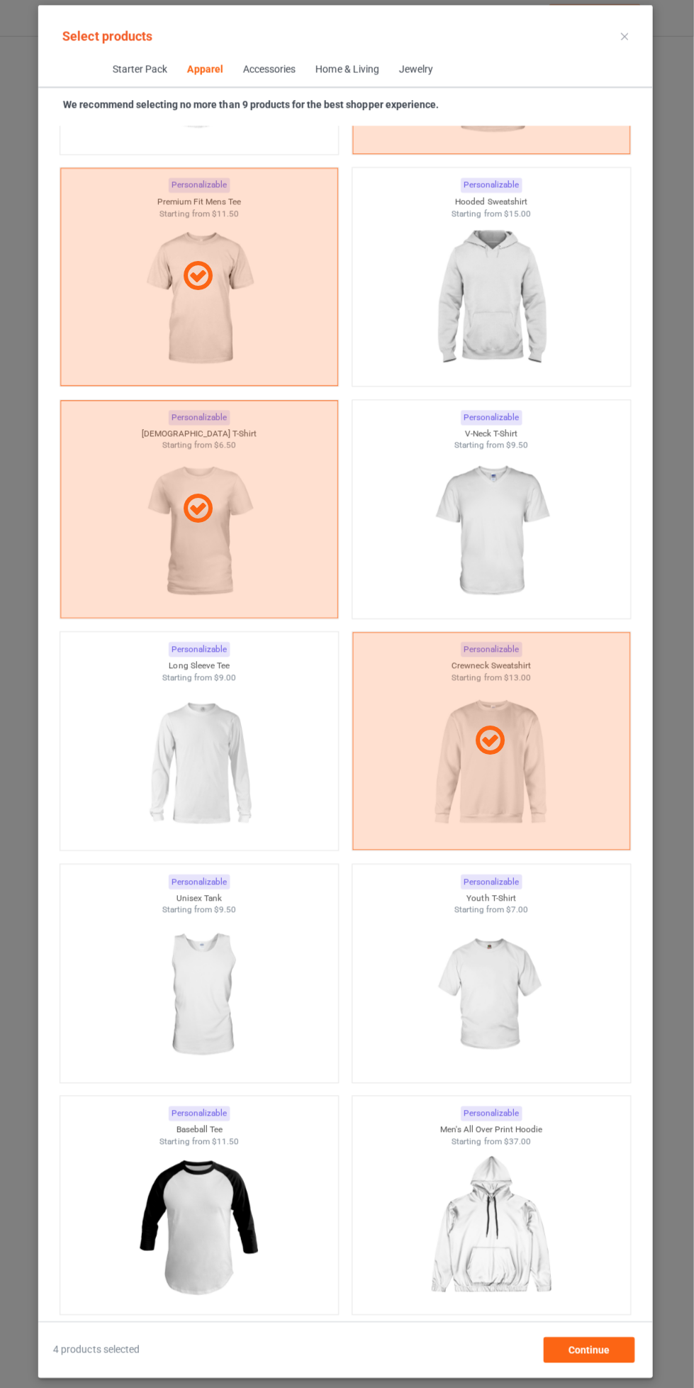
click at [483, 296] on img at bounding box center [492, 302] width 127 height 159
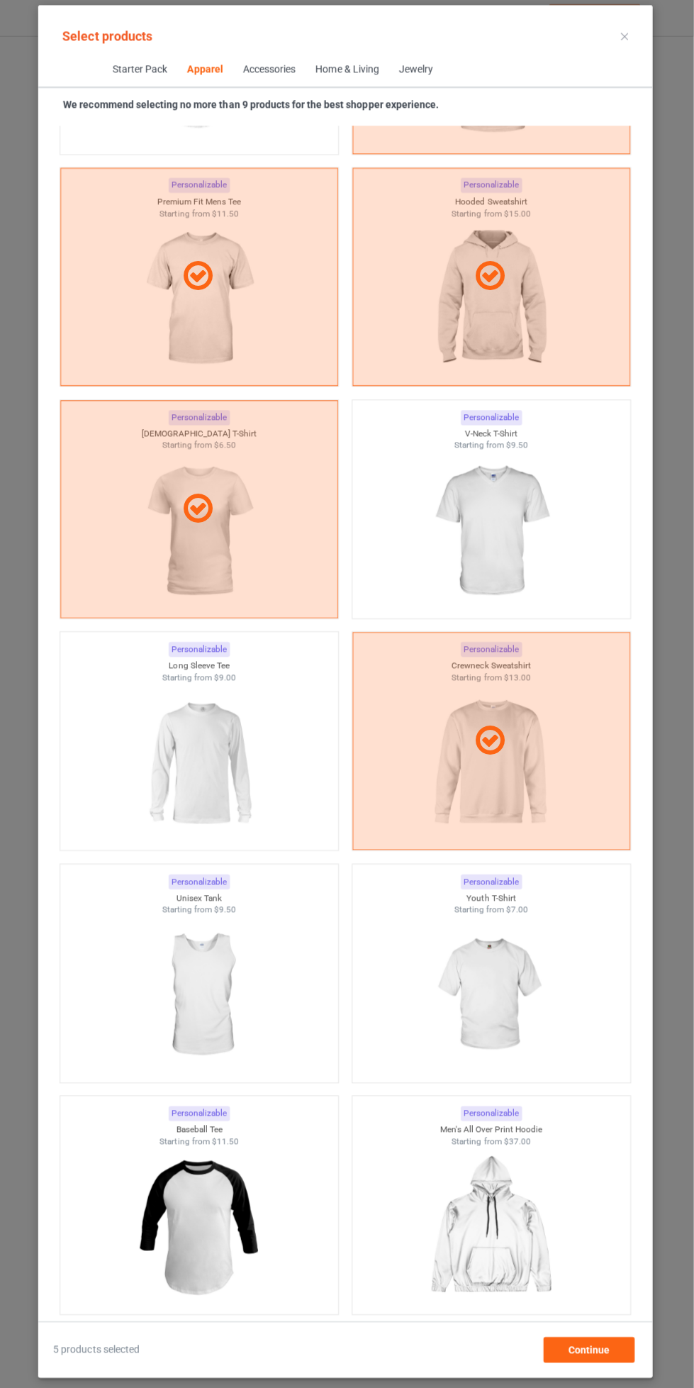
click at [625, 39] on icon at bounding box center [624, 41] width 7 height 7
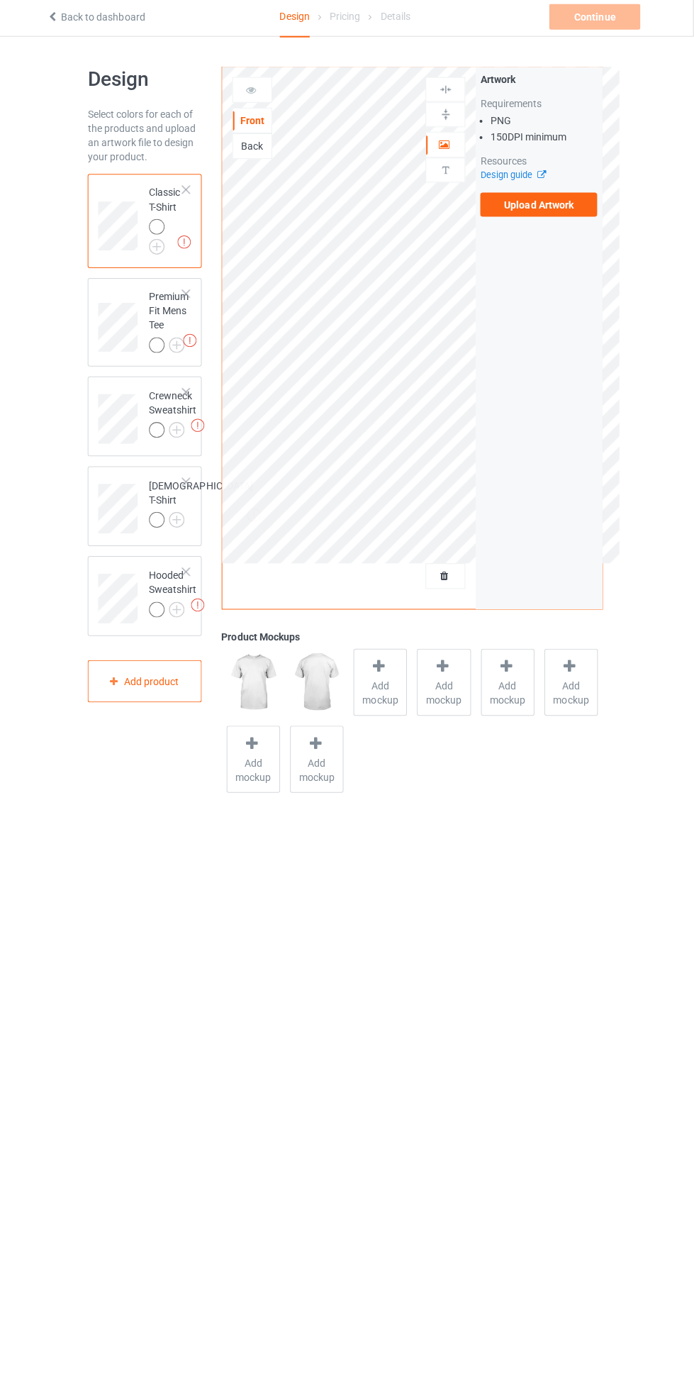
click at [514, 207] on label "Upload Artwork" at bounding box center [540, 208] width 116 height 24
click at [0, 0] on input "Upload Artwork" at bounding box center [0, 0] width 0 height 0
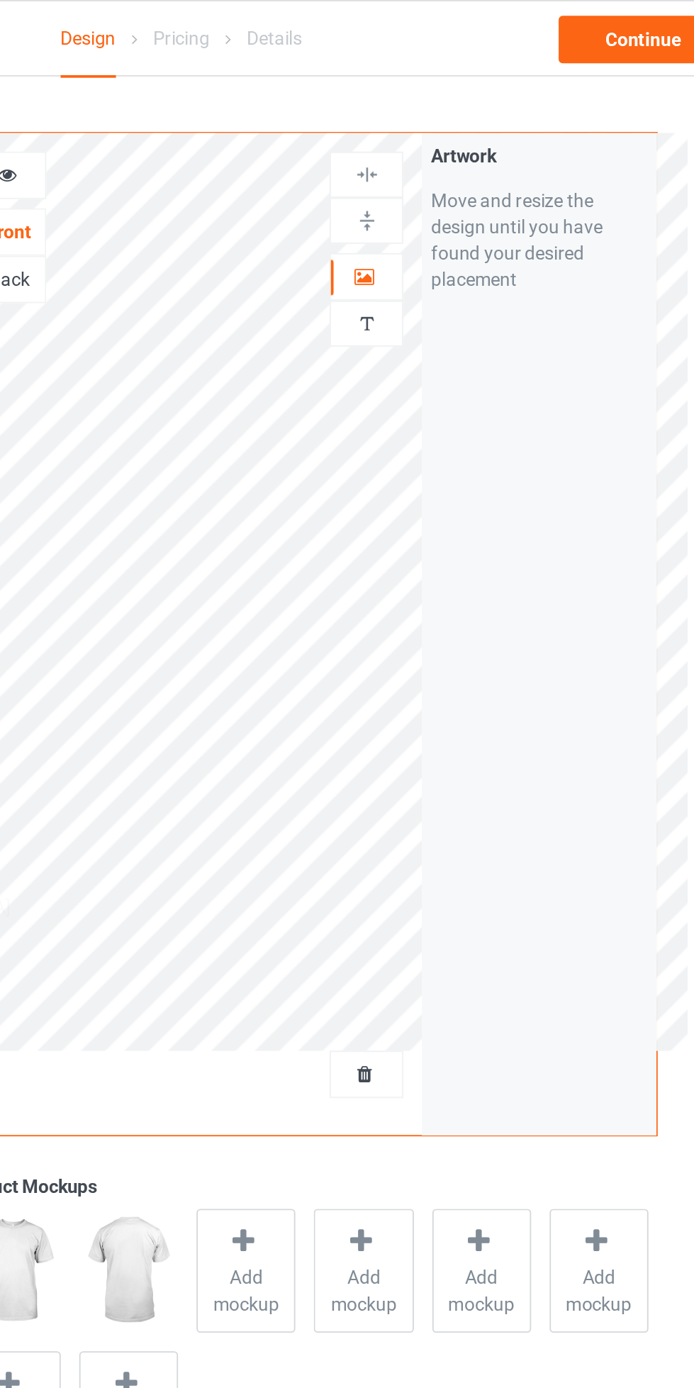
click at [446, 171] on img at bounding box center [446, 173] width 13 height 13
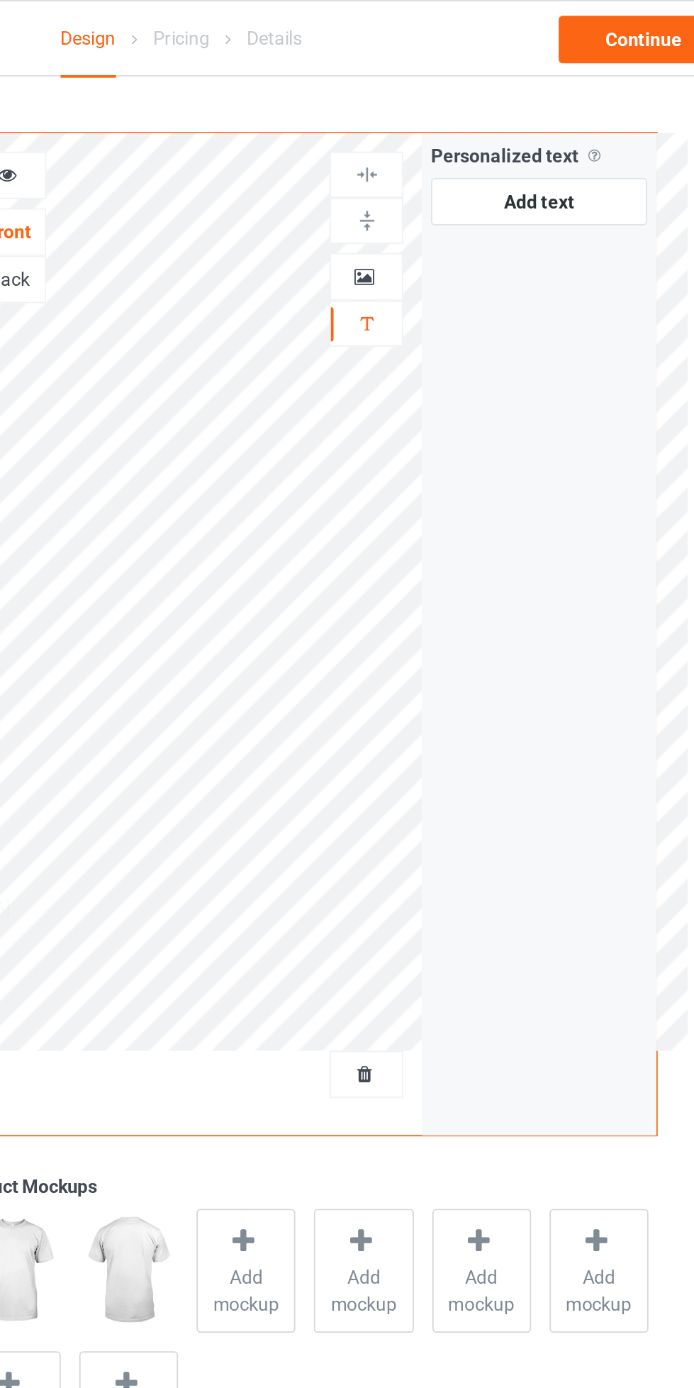
click at [446, 144] on icon at bounding box center [446, 147] width 12 height 10
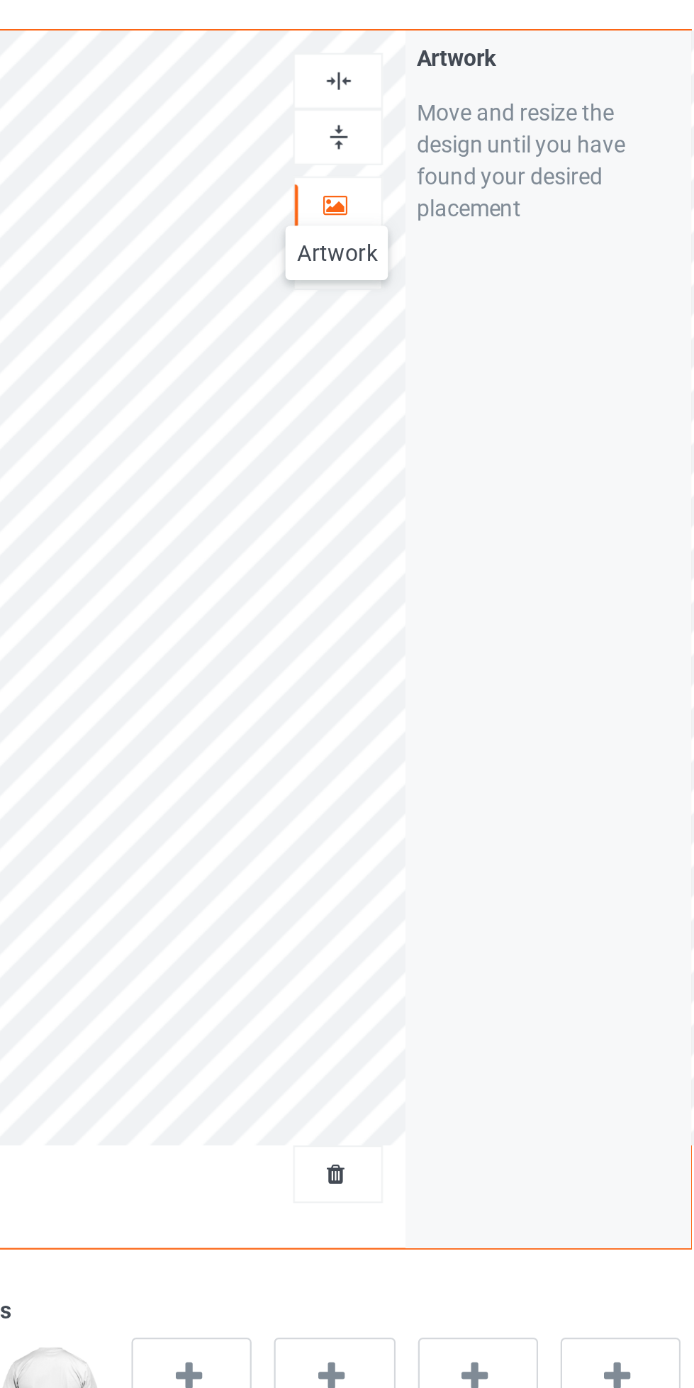
click at [450, 98] on img at bounding box center [446, 93] width 13 height 13
click at [443, 116] on img at bounding box center [446, 118] width 13 height 13
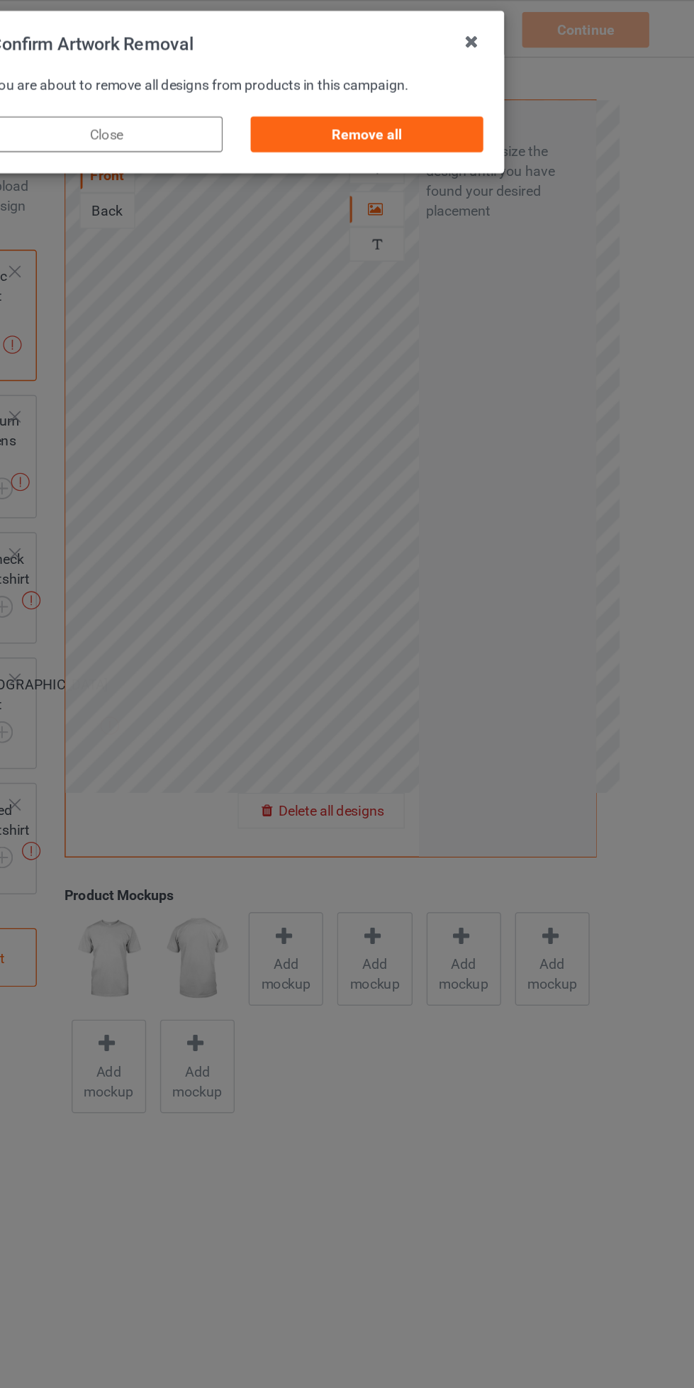
click at [407, 101] on div "Remove all" at bounding box center [440, 96] width 166 height 26
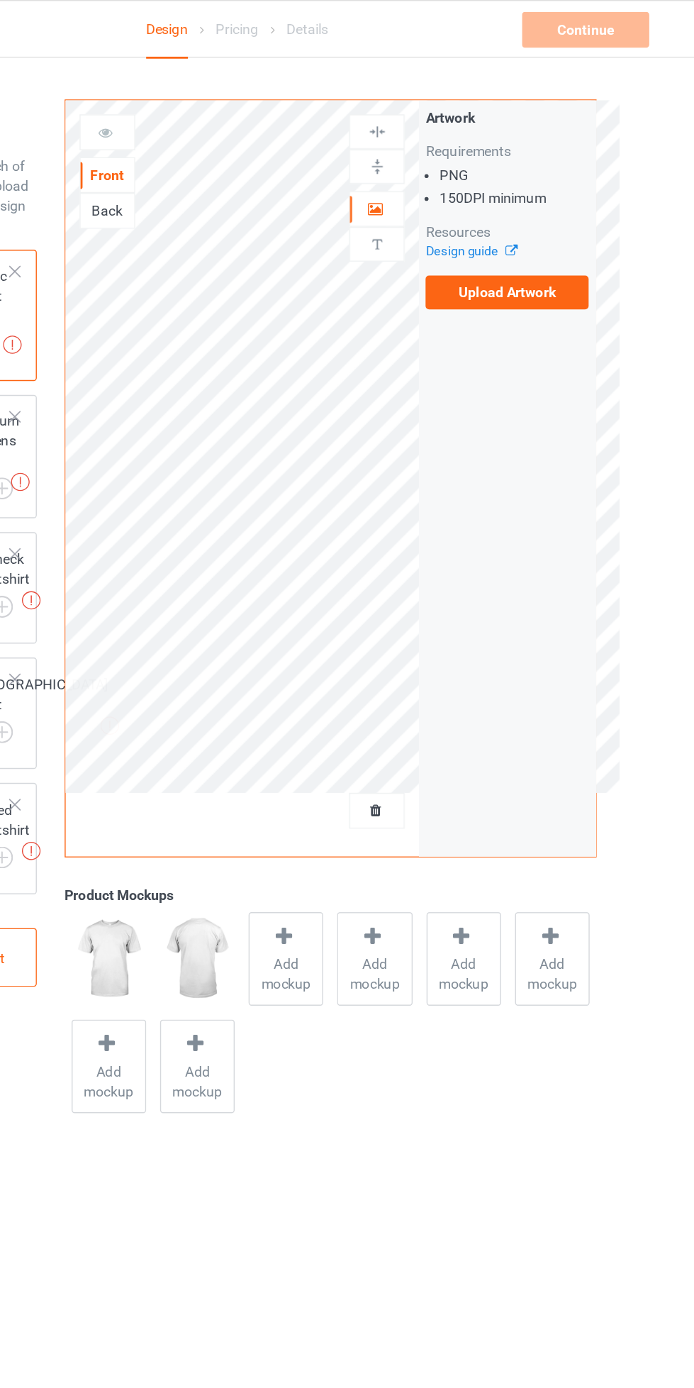
click at [528, 206] on label "Upload Artwork" at bounding box center [540, 208] width 116 height 24
click at [0, 0] on input "Upload Artwork" at bounding box center [0, 0] width 0 height 0
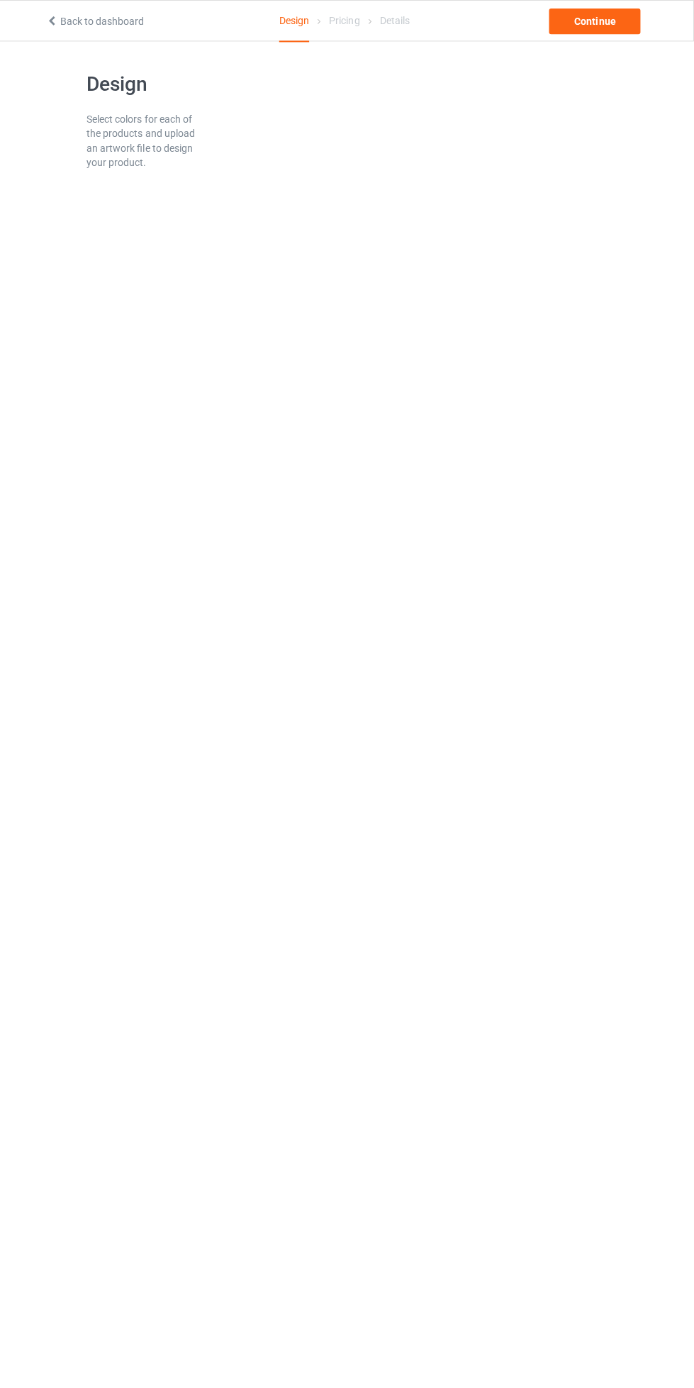
click at [343, 32] on div "Pricing" at bounding box center [347, 21] width 30 height 40
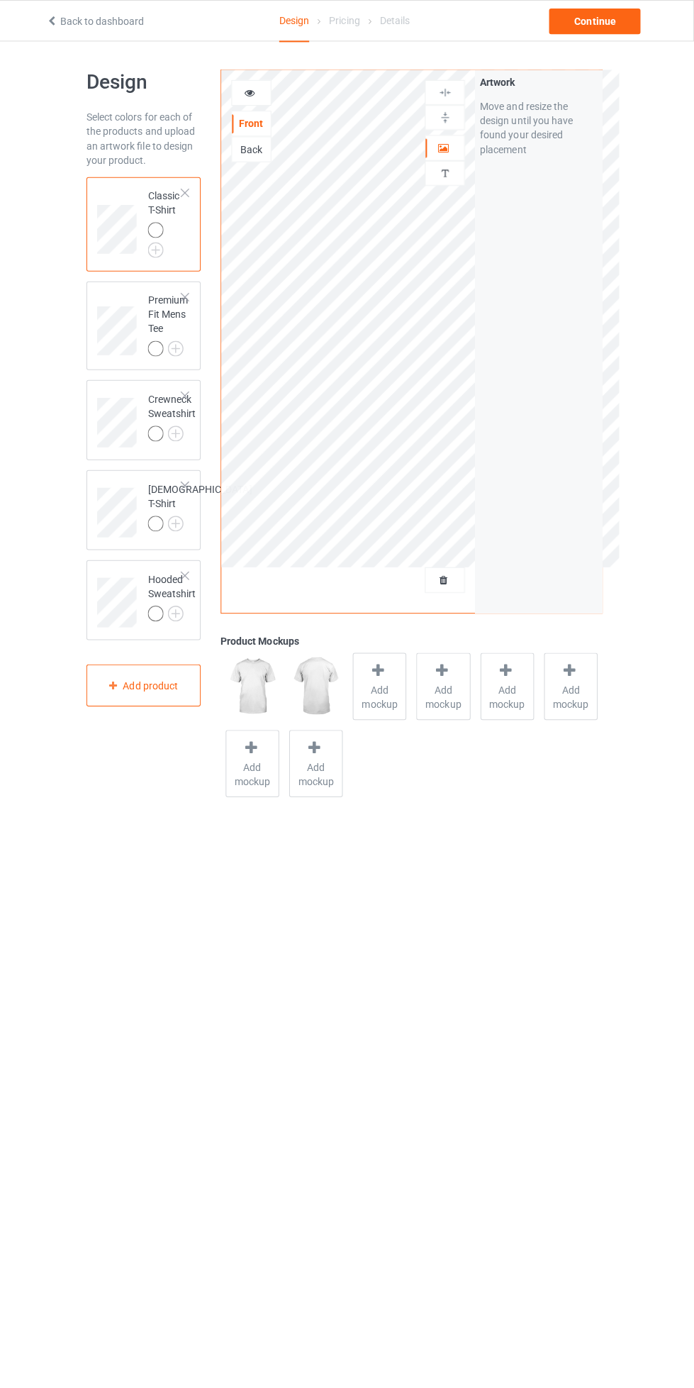
scroll to position [2, 0]
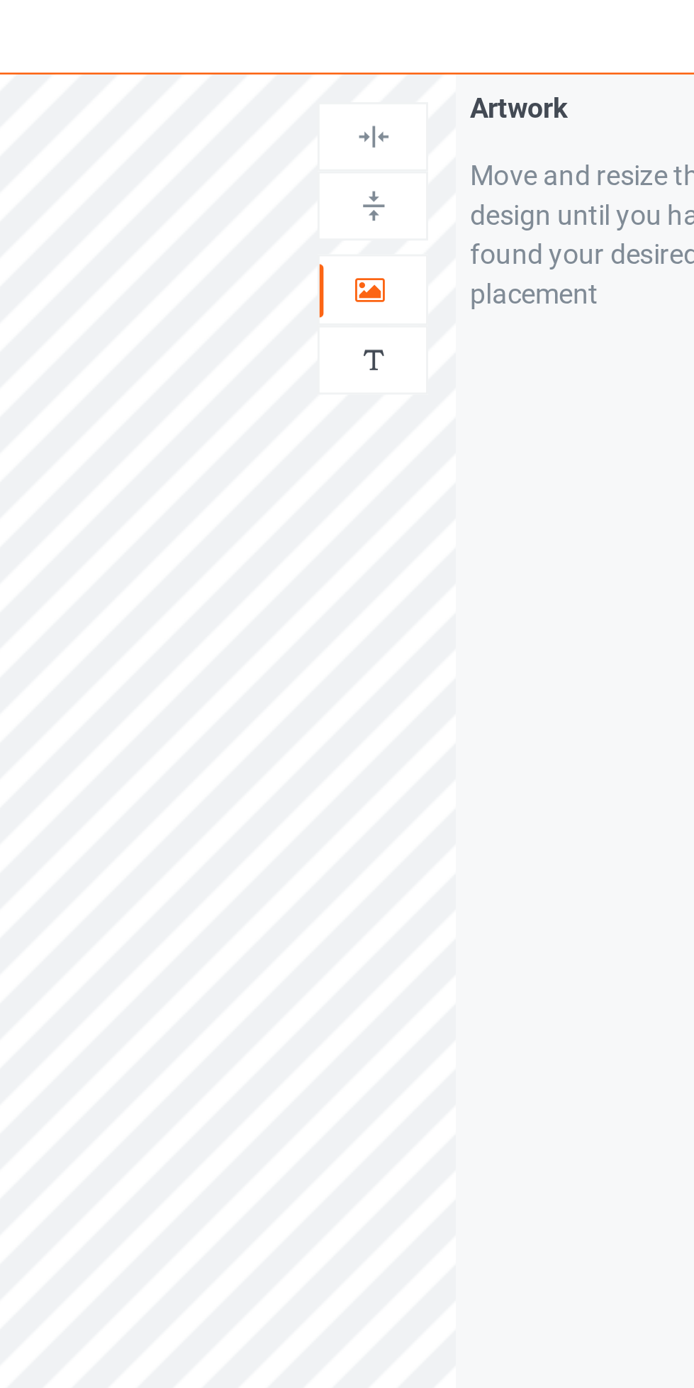
click at [450, 167] on img at bounding box center [446, 171] width 13 height 13
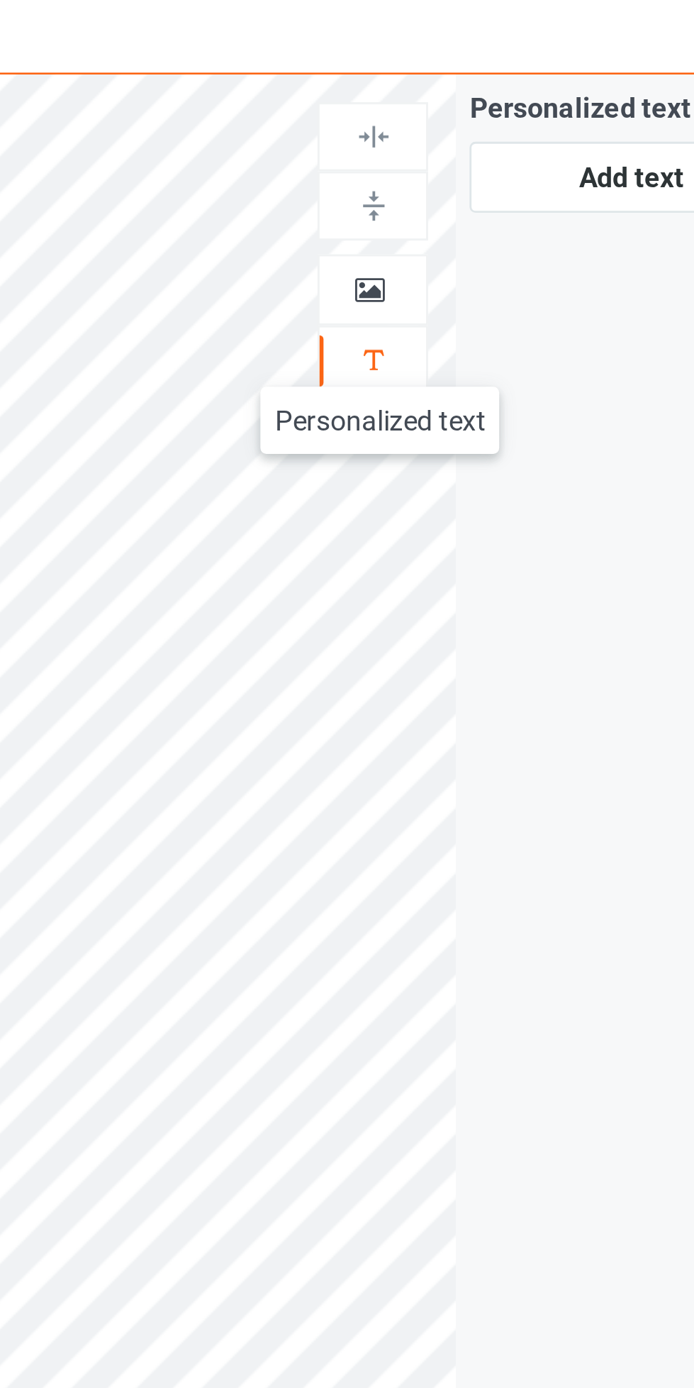
click at [450, 145] on icon at bounding box center [446, 145] width 12 height 10
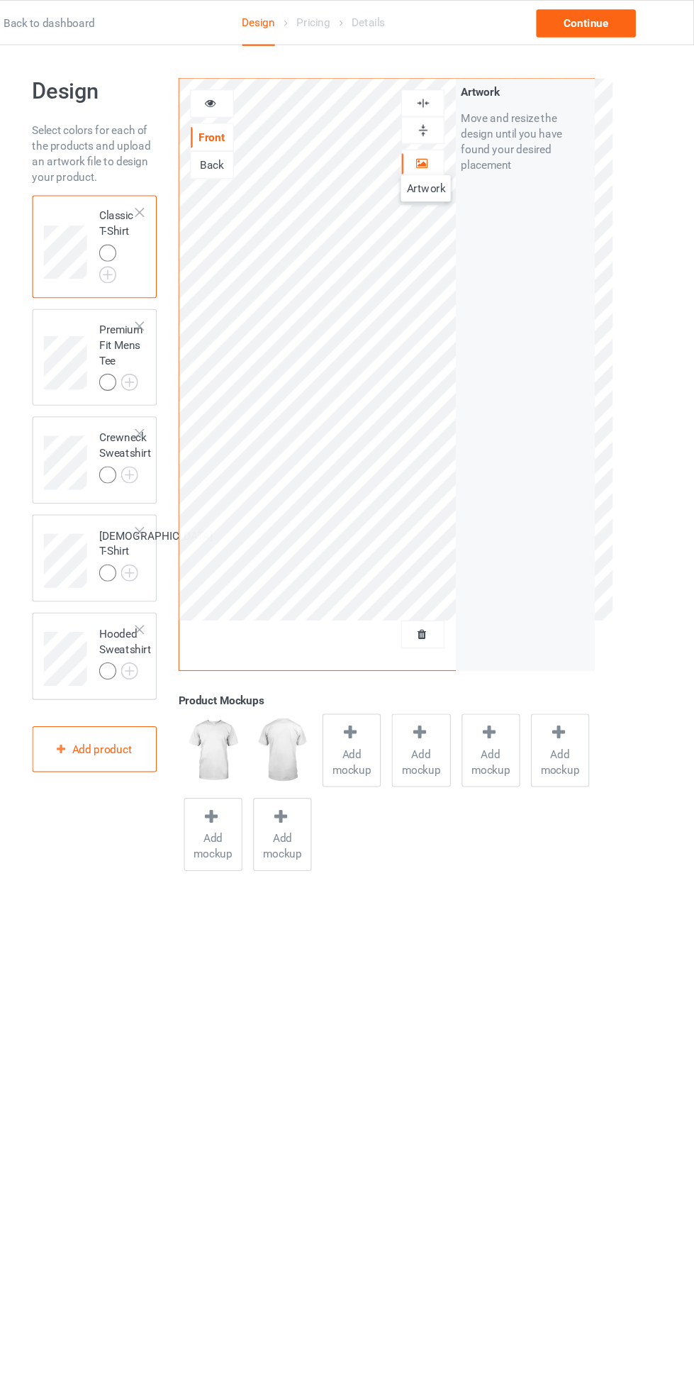
click at [257, 91] on icon at bounding box center [254, 92] width 12 height 10
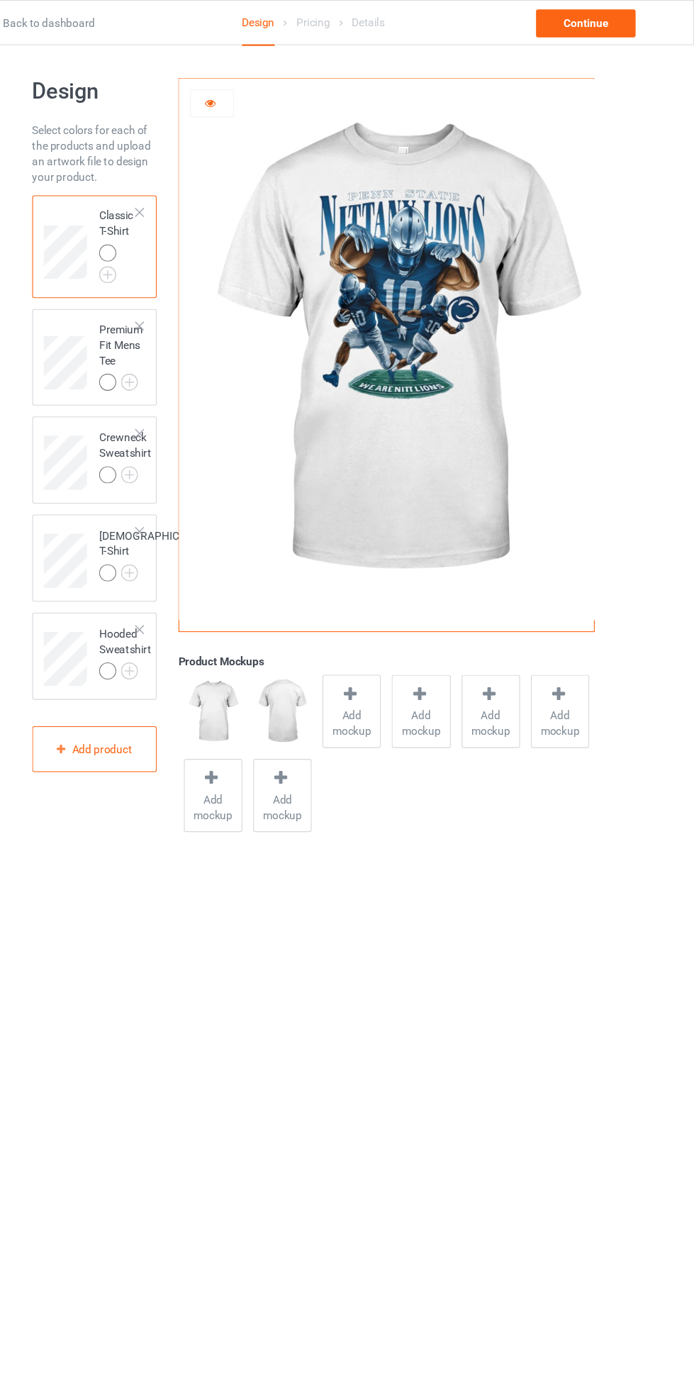
scroll to position [0, 0]
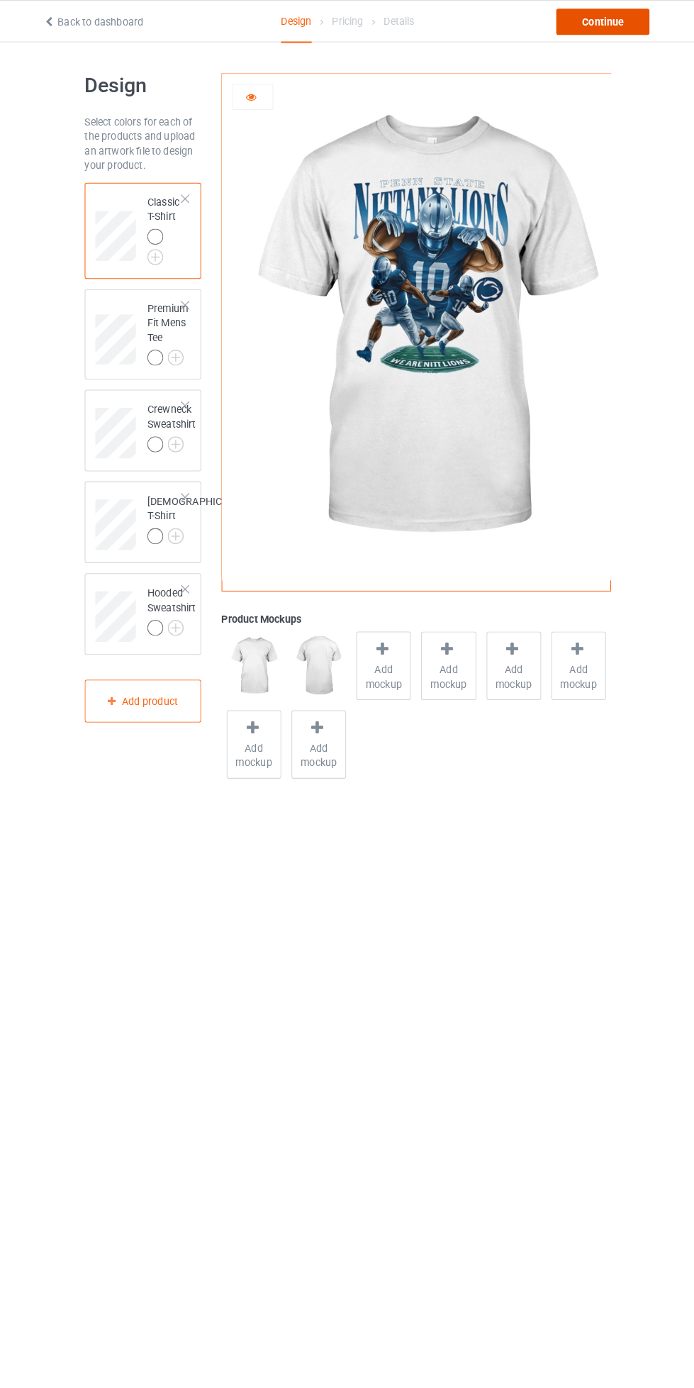
click at [583, 13] on div "Continue" at bounding box center [595, 22] width 91 height 26
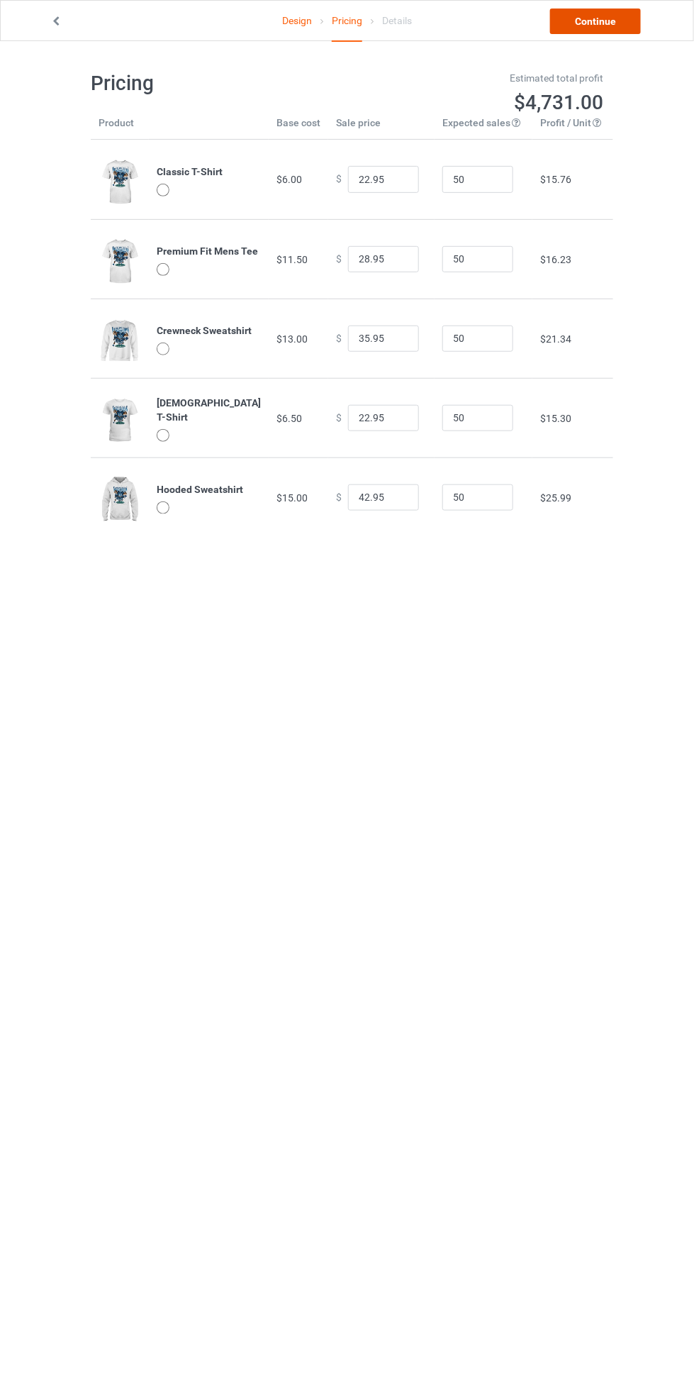
click at [579, 18] on link "Continue" at bounding box center [595, 22] width 91 height 26
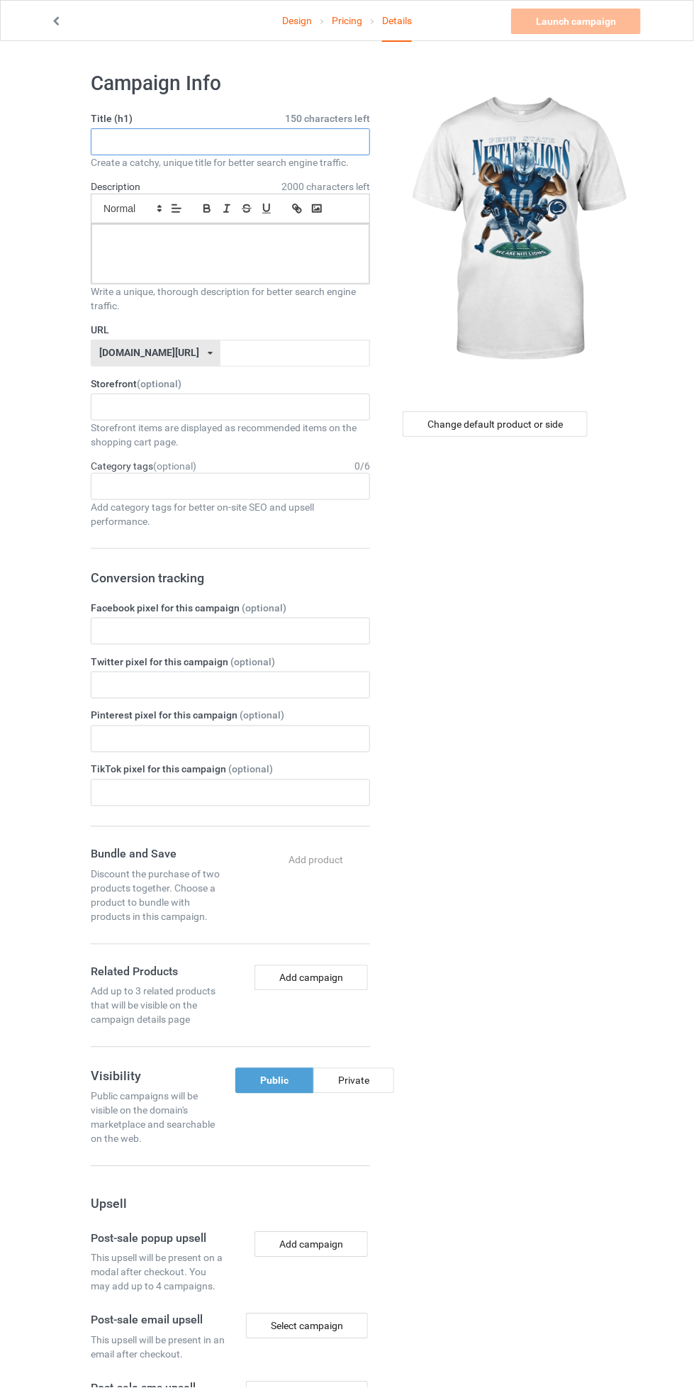
click at [112, 139] on input "text" at bounding box center [230, 141] width 279 height 27
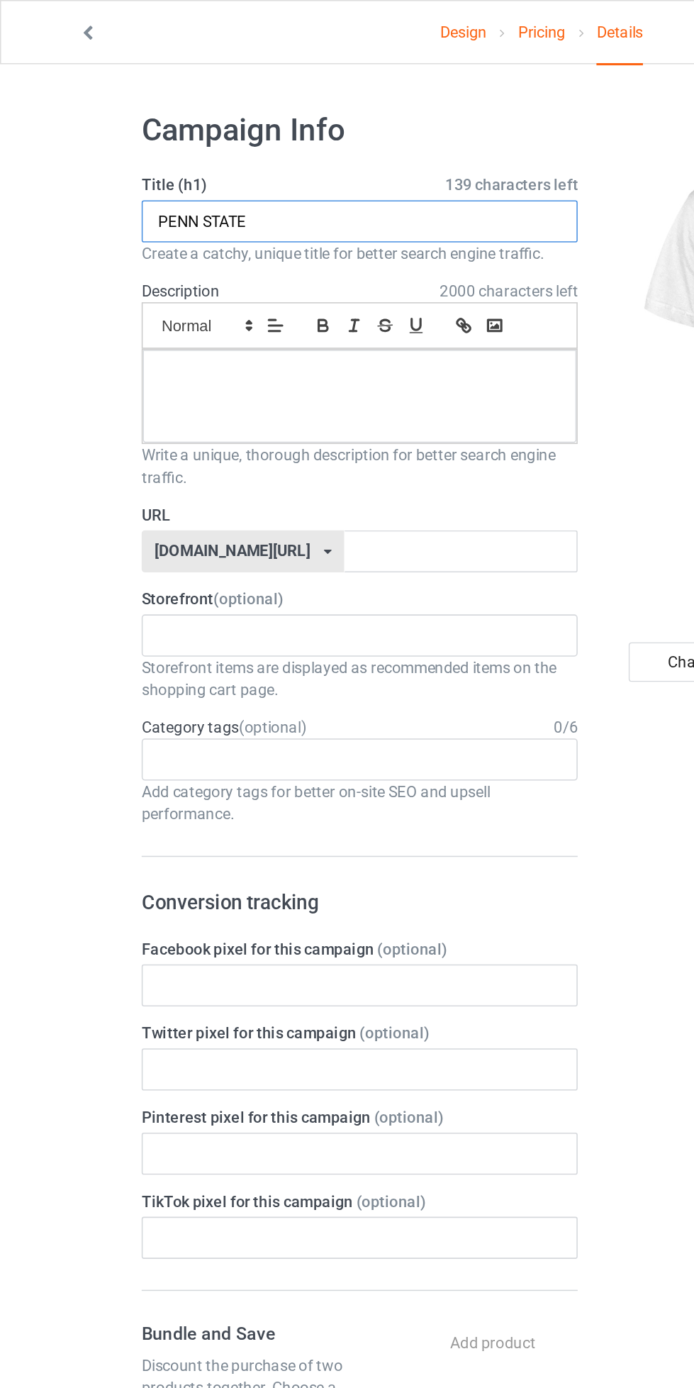
type input "PENN STATE"
click at [135, 258] on div at bounding box center [230, 254] width 278 height 60
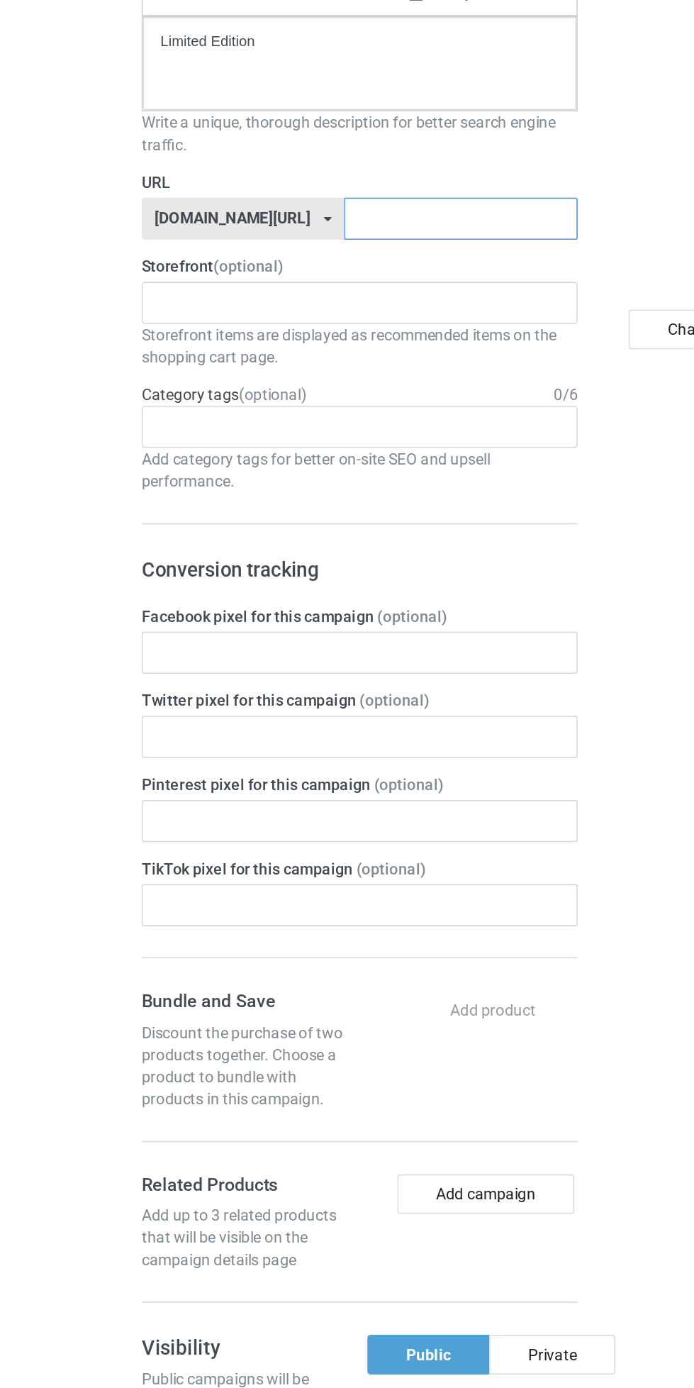
click at [221, 353] on input "text" at bounding box center [296, 353] width 150 height 27
type input "PennstatezfT"
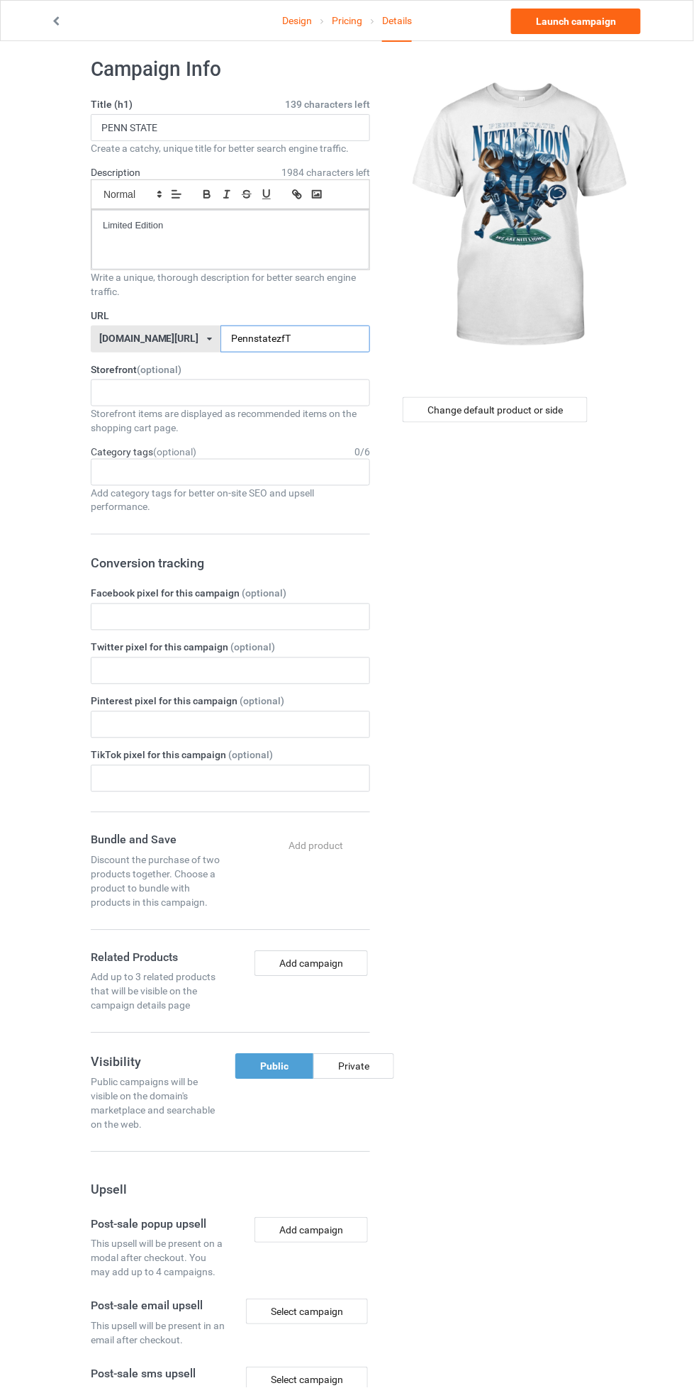
scroll to position [23, 0]
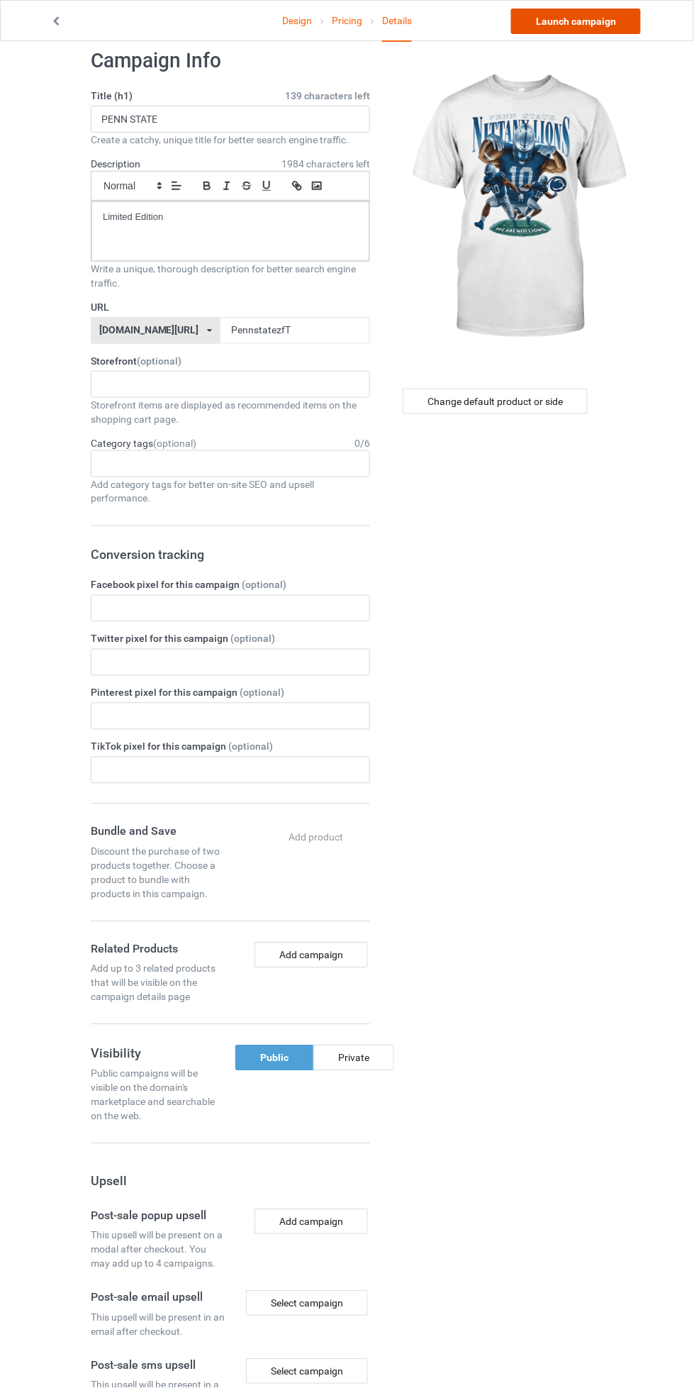
click at [570, 16] on link "Launch campaign" at bounding box center [576, 22] width 130 height 26
